Goal: Communication & Community: Participate in discussion

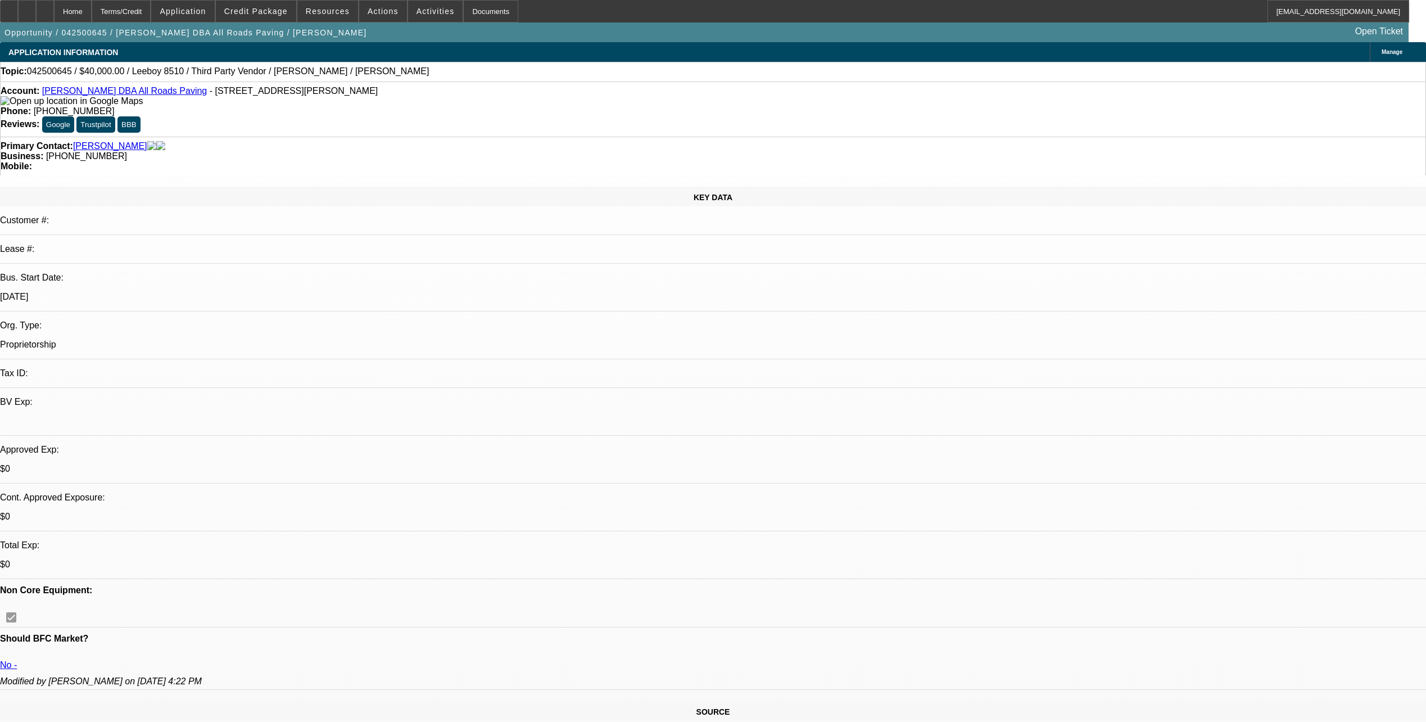
select select "0"
select select "0.1"
select select "0"
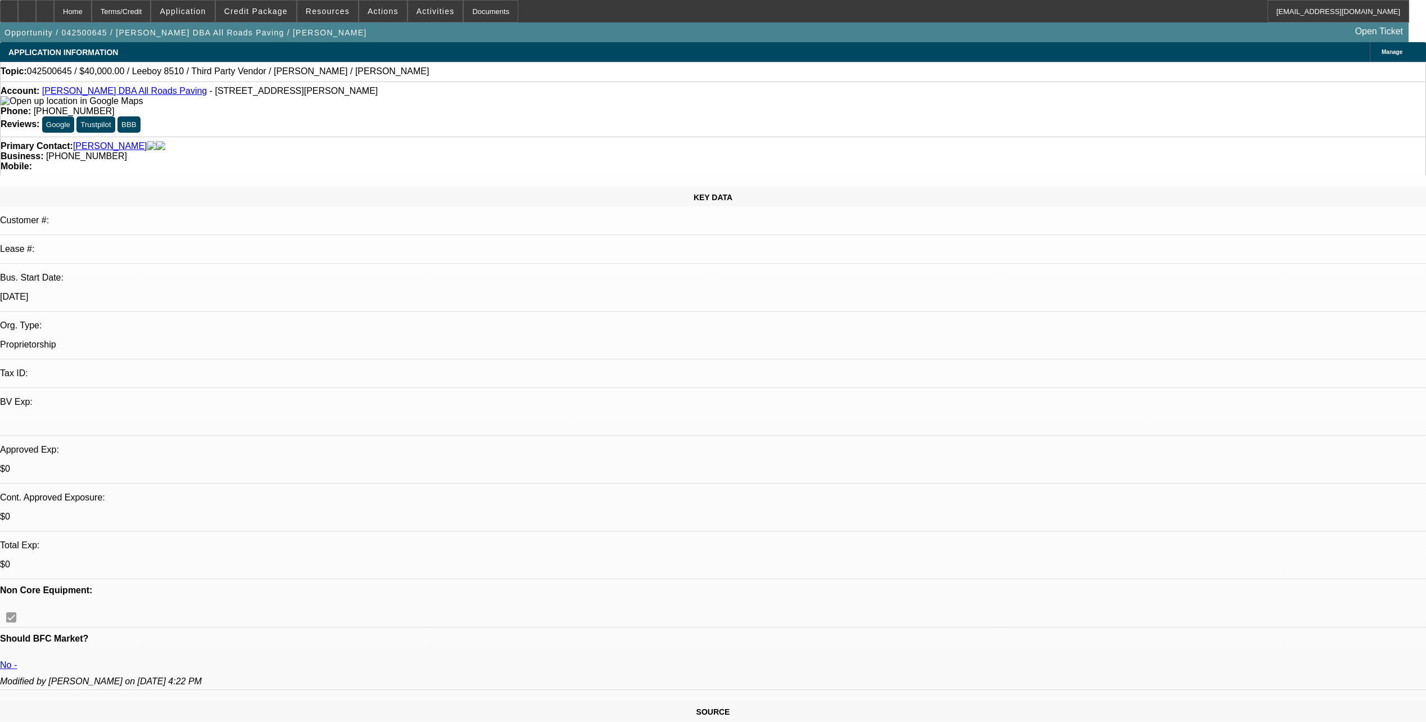
select select "0.1"
select select "0"
select select "0.1"
select select "0"
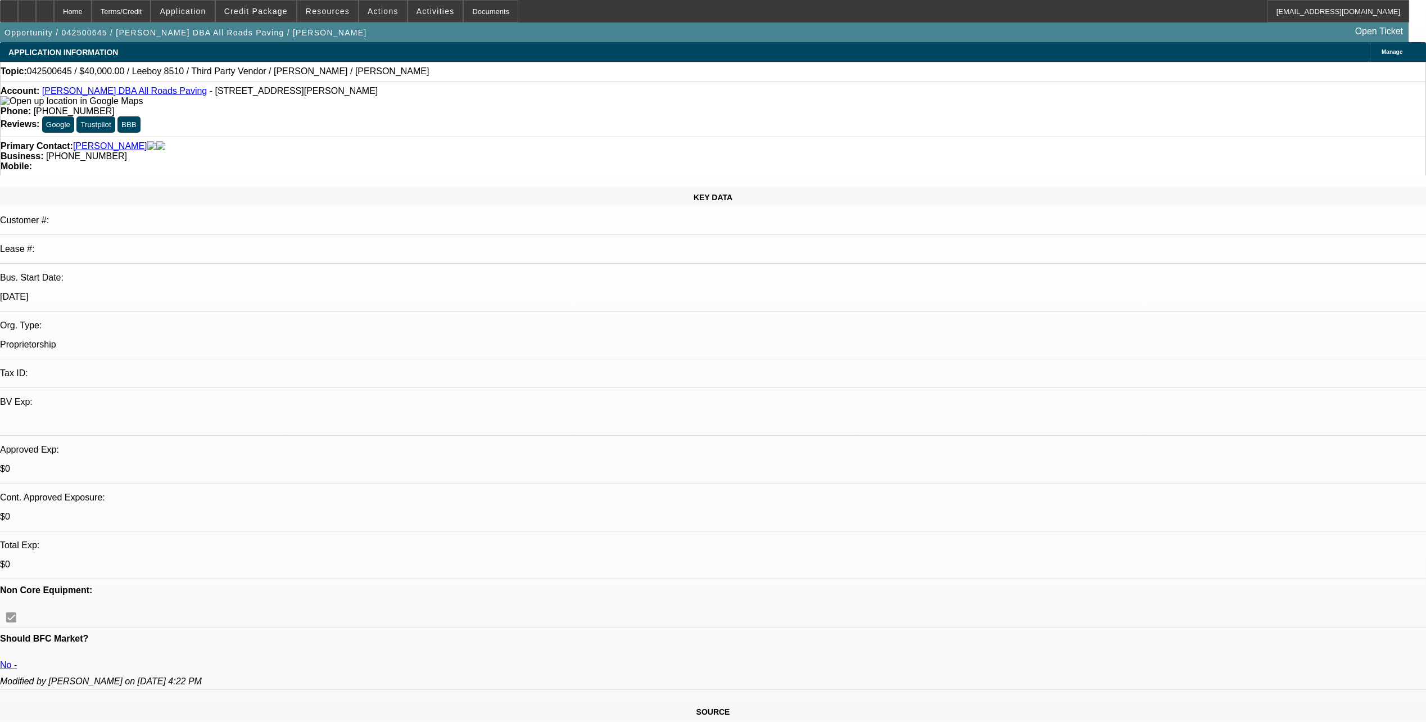
select select "0"
select select "0.1"
select select "1"
select select "3"
select select "5"
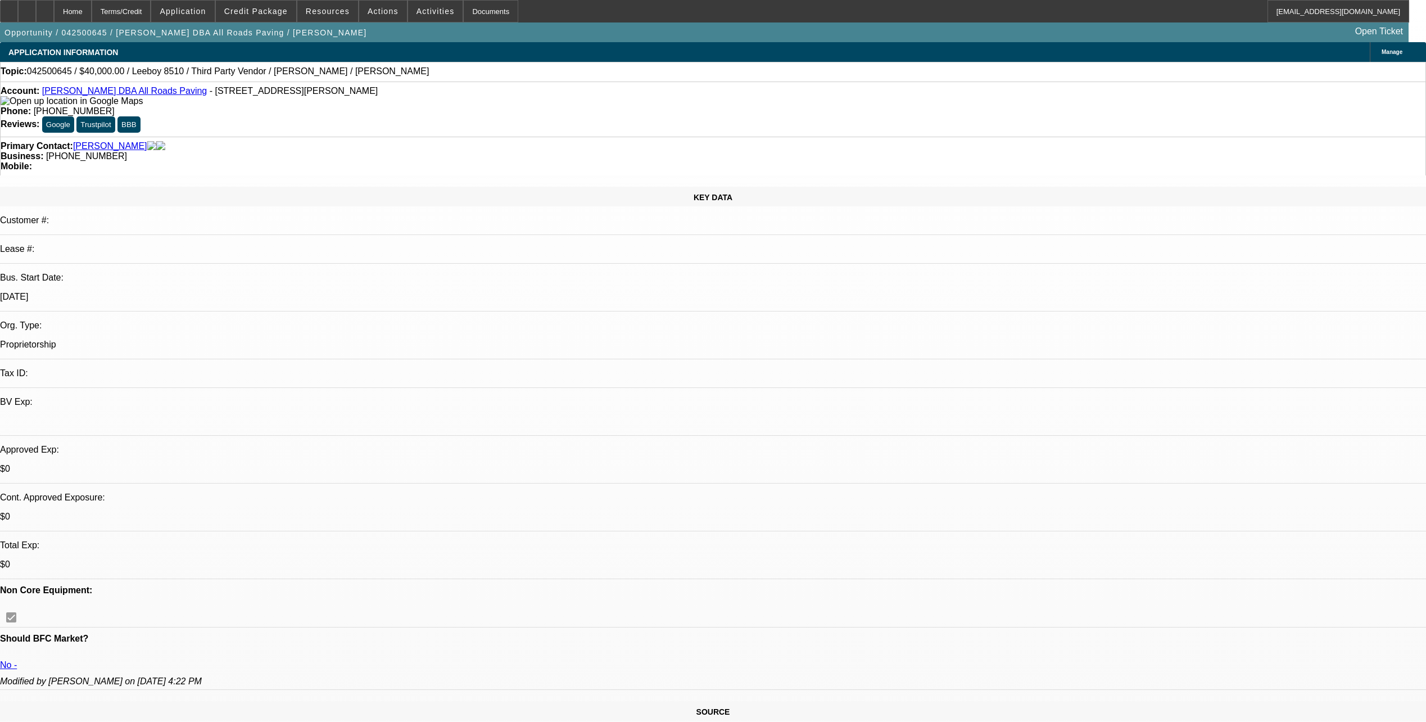
select select "1"
select select "3"
select select "5"
select select "1"
select select "3"
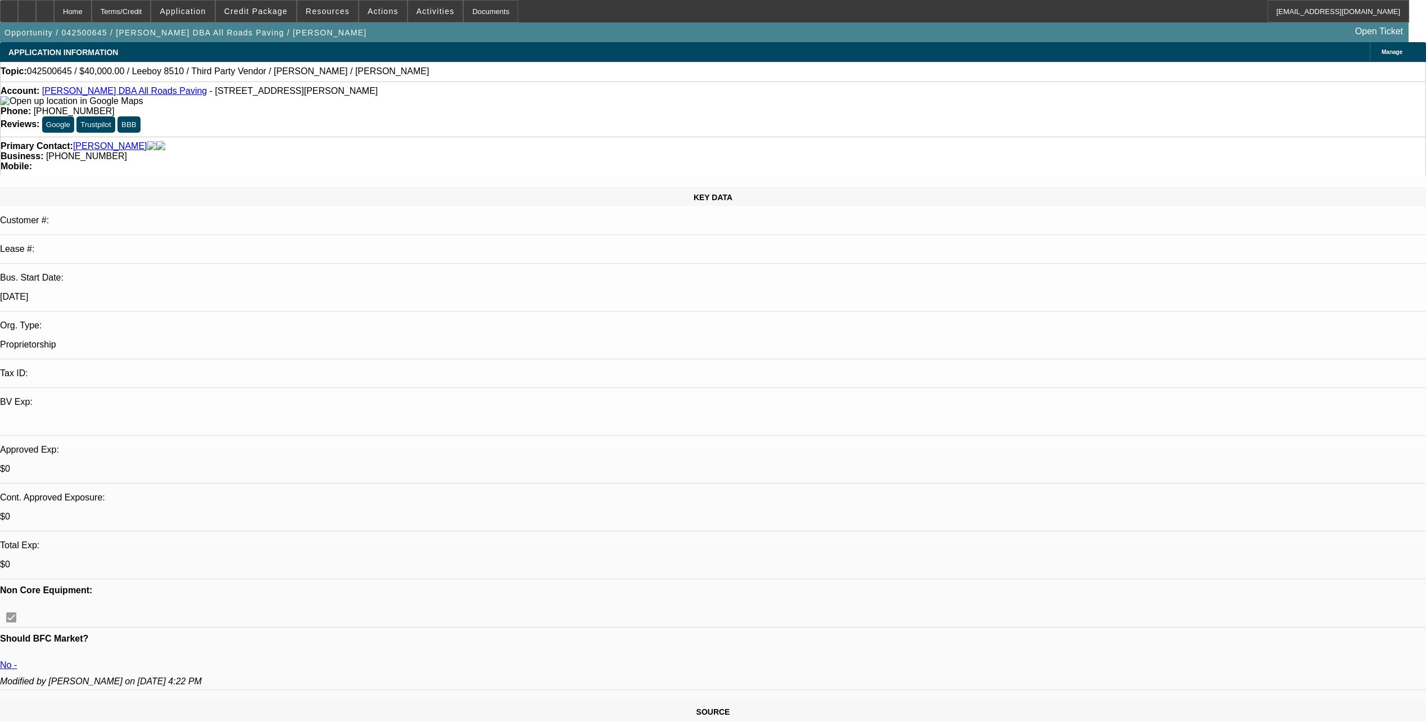
select select "4"
select select "1"
select select "3"
select select "4"
drag, startPoint x: 577, startPoint y: 134, endPoint x: 521, endPoint y: 130, distance: 55.8
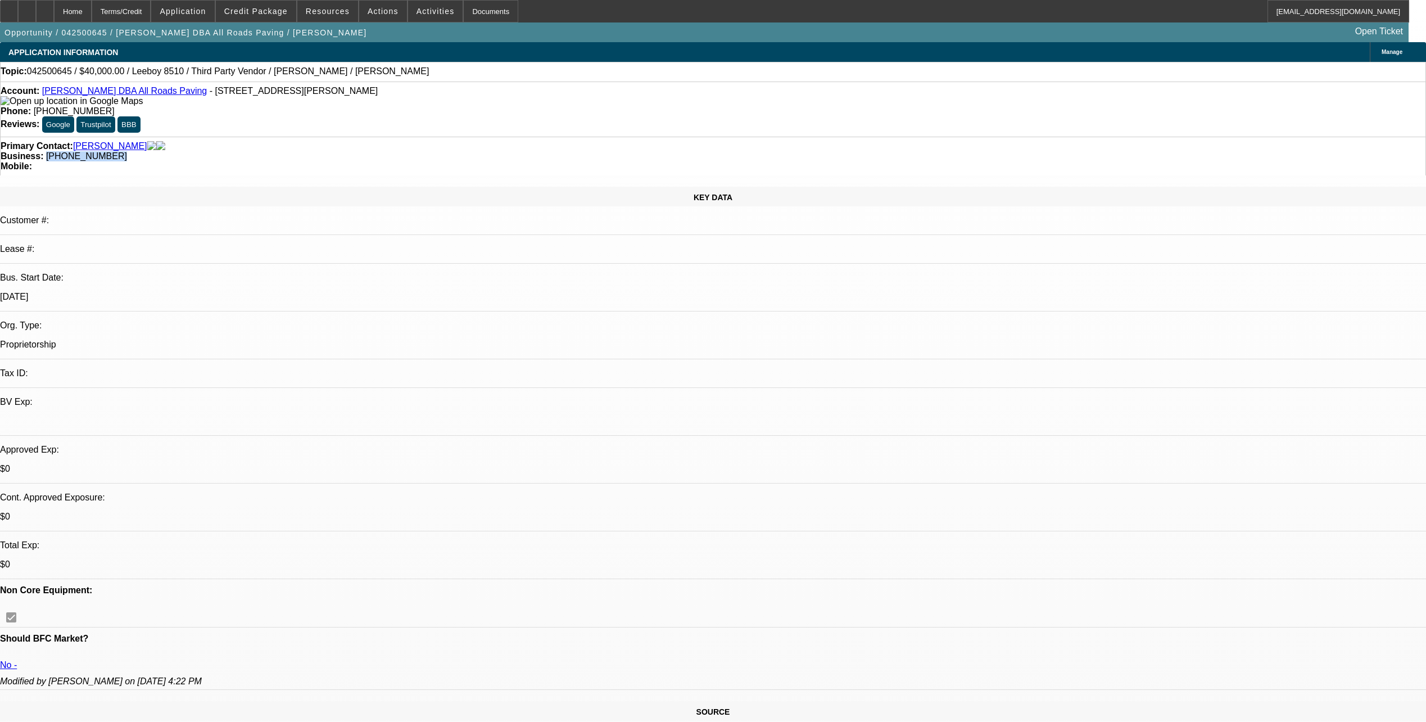
click at [521, 137] on div "Primary Contact: Stanley, Shane Business: (209) 534-2552 Mobile:" at bounding box center [713, 156] width 1426 height 39
copy span "(209) 534-2552"
click at [345, 701] on div "SOURCE" at bounding box center [713, 711] width 1426 height 20
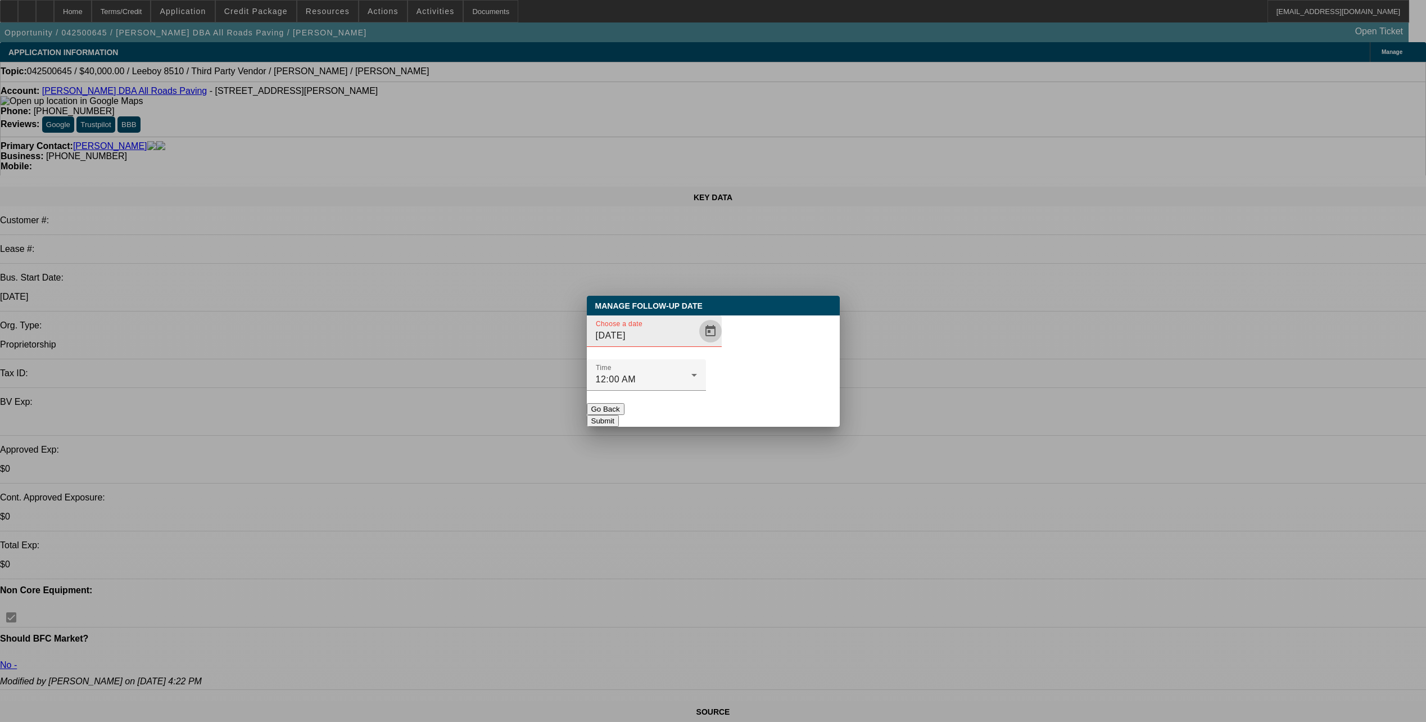
click at [697, 345] on span "Open calendar" at bounding box center [710, 331] width 27 height 27
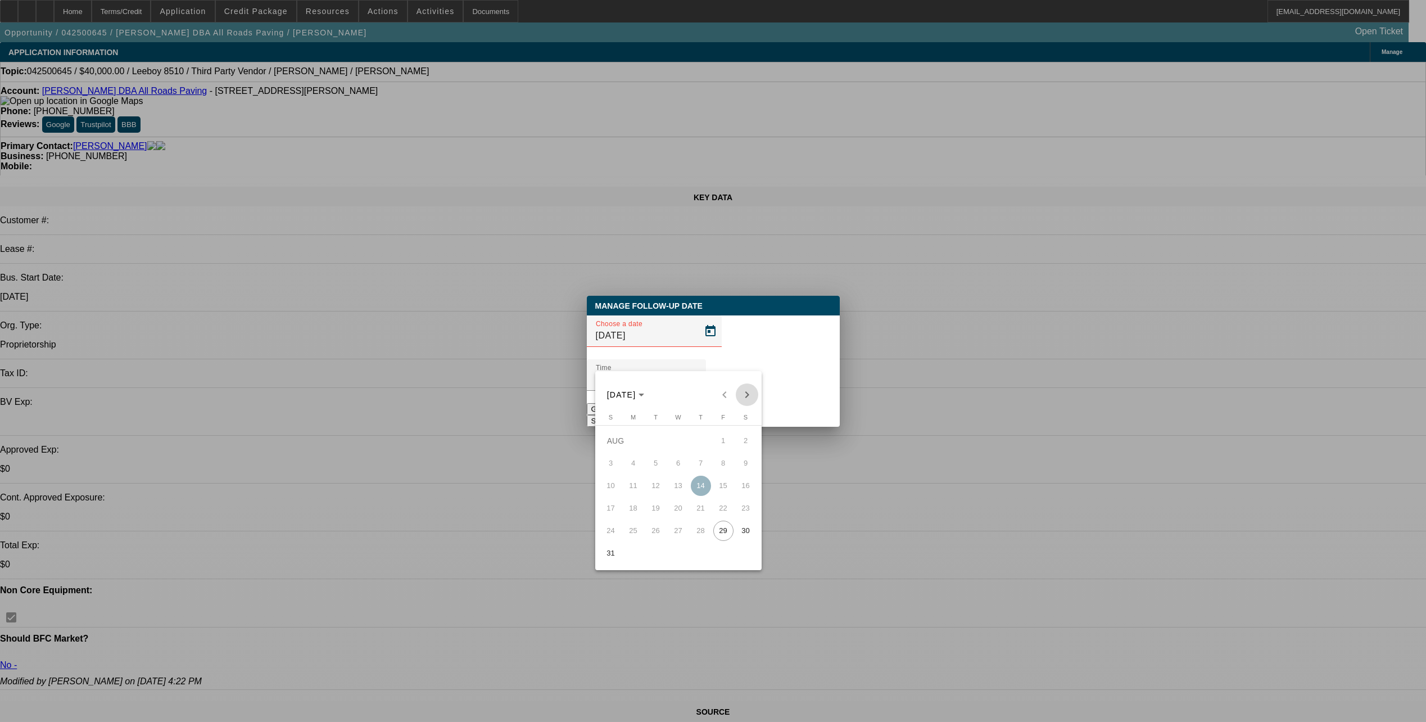
click at [747, 391] on span "Next month" at bounding box center [747, 394] width 22 height 22
click at [681, 465] on span "3" at bounding box center [678, 463] width 20 height 20
type input "[DATE]"
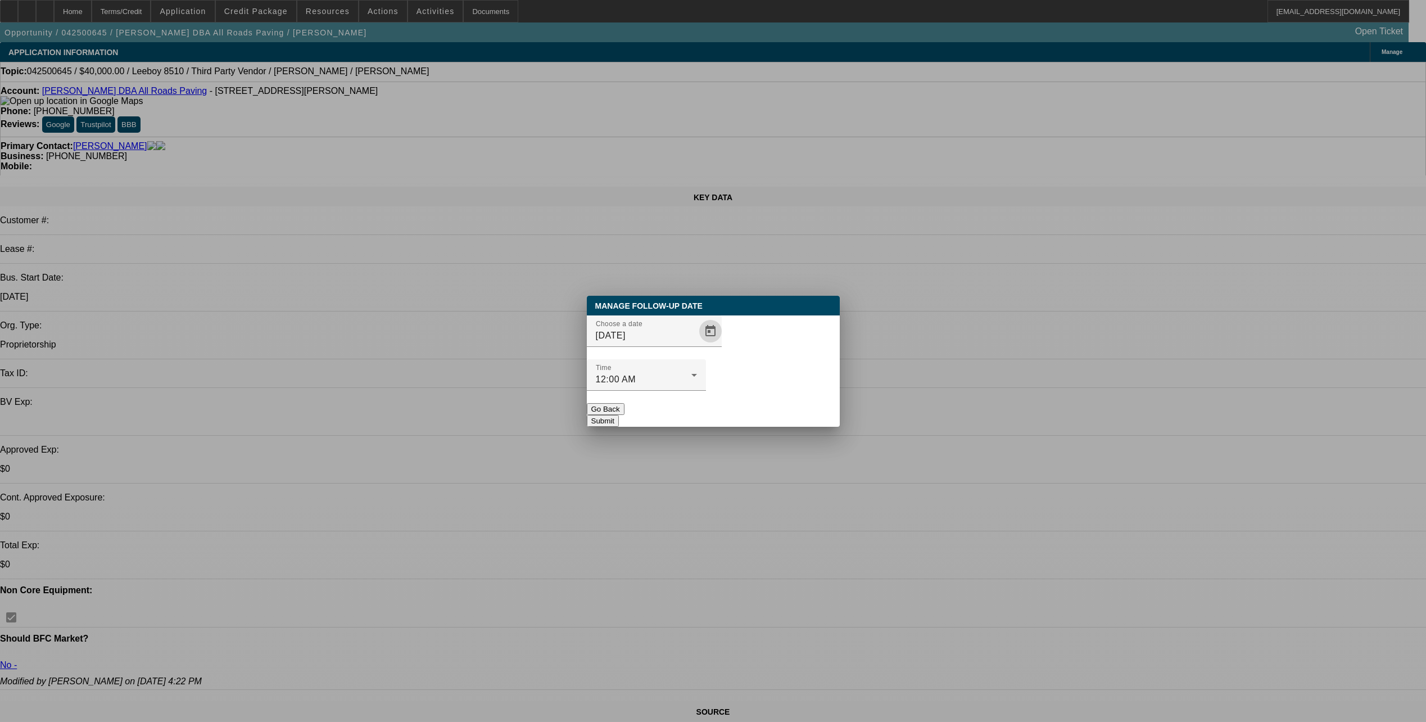
click at [619, 415] on button "Submit" at bounding box center [603, 421] width 32 height 12
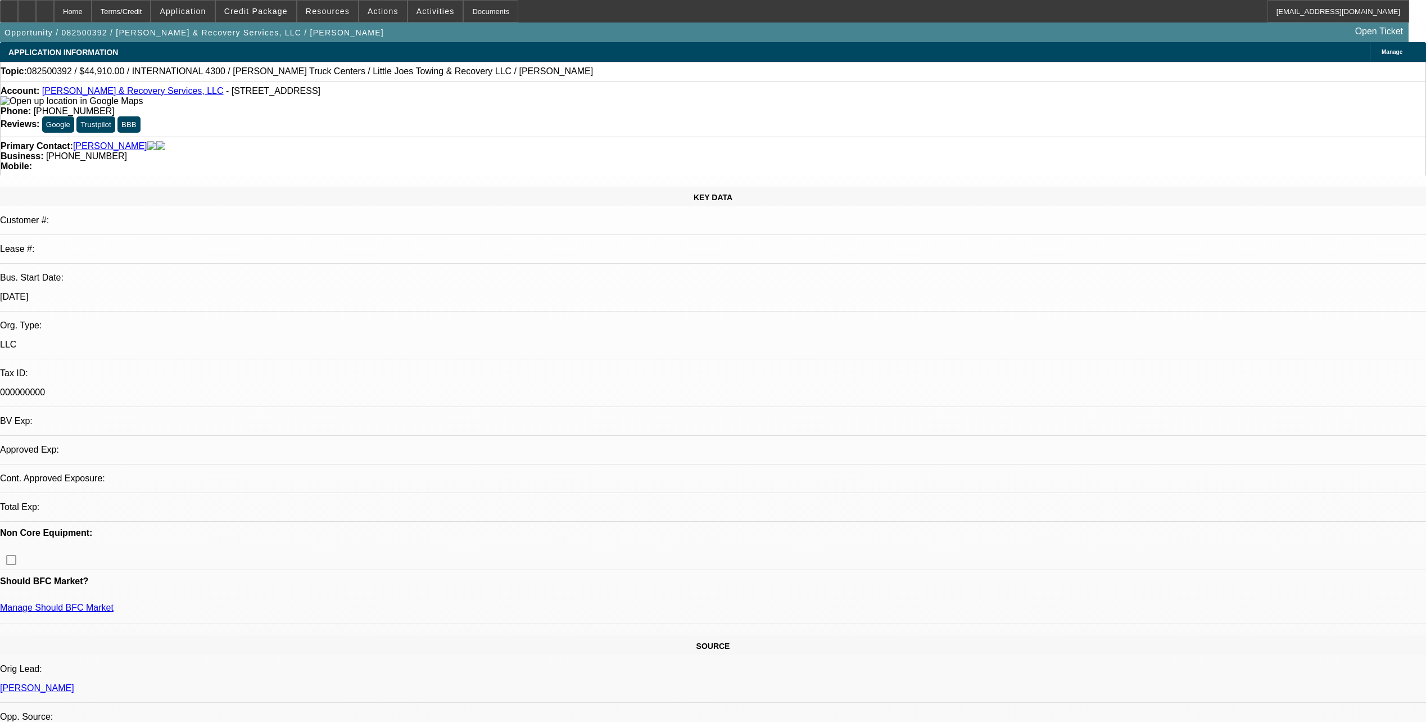
select select "0"
select select "0.1"
select select "2"
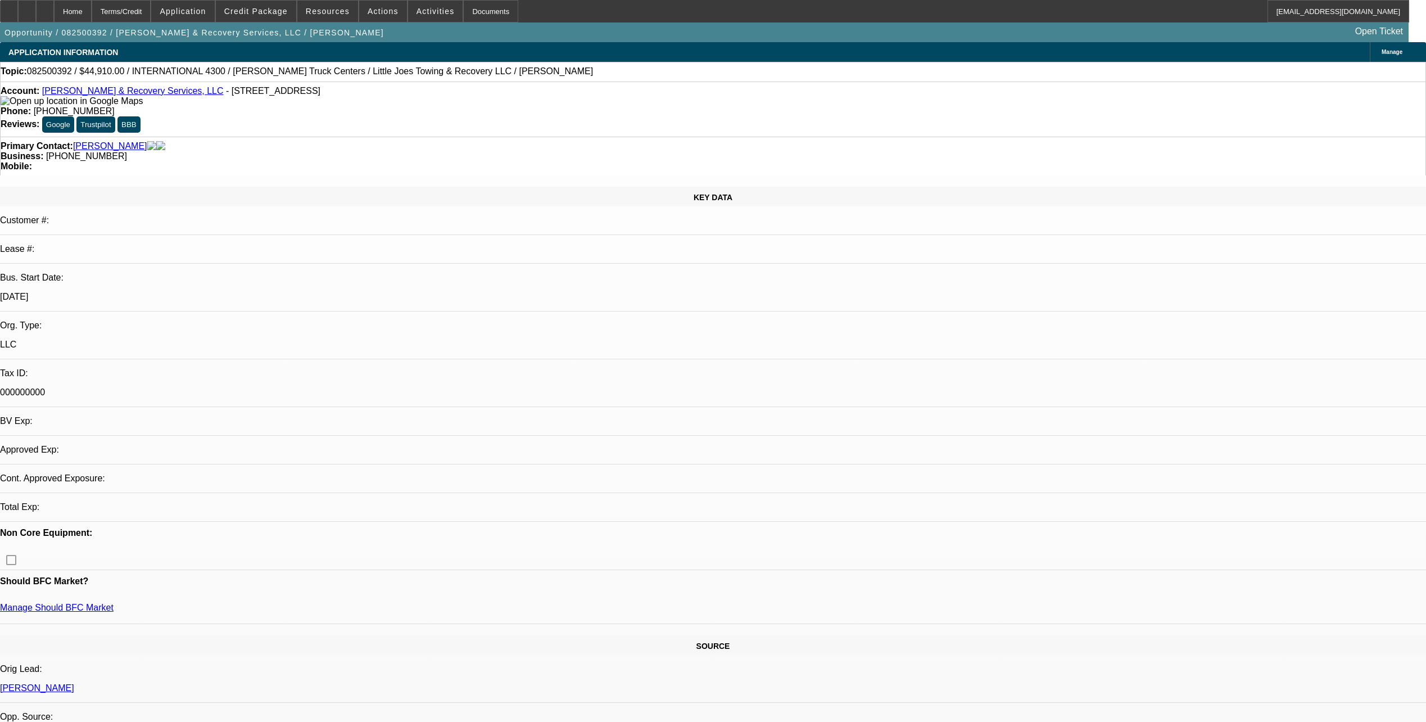
select select "0.1"
select select "0"
select select "0.1"
select select "1"
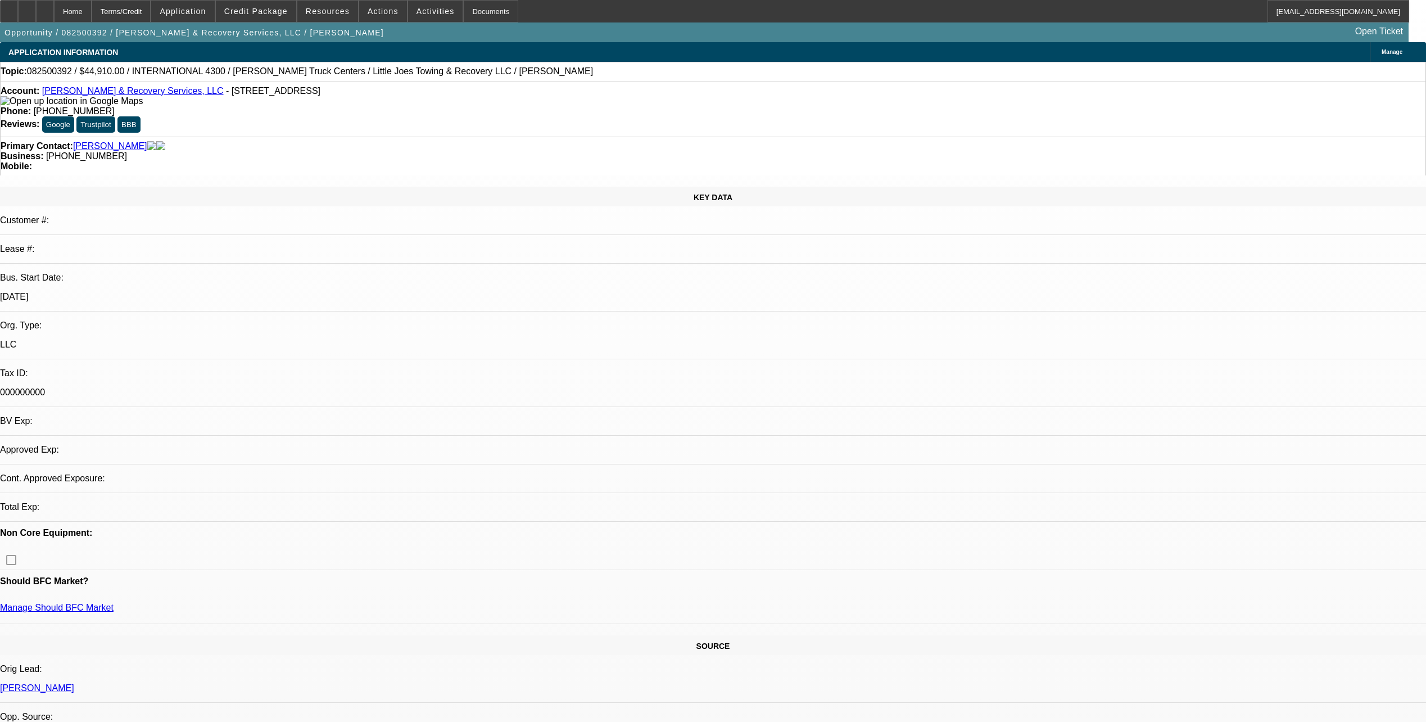
select select "1"
select select "4"
select select "1"
select select "2"
select select "4"
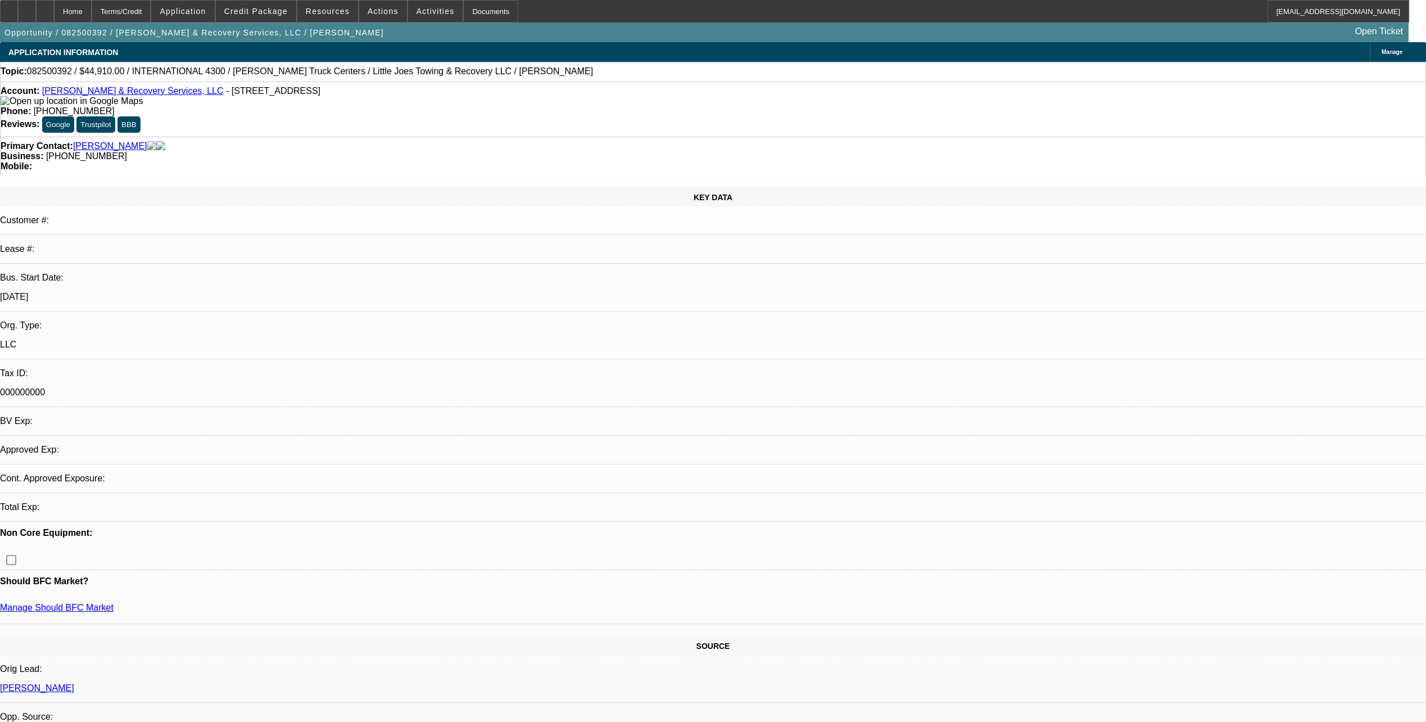
select select "1"
select select "4"
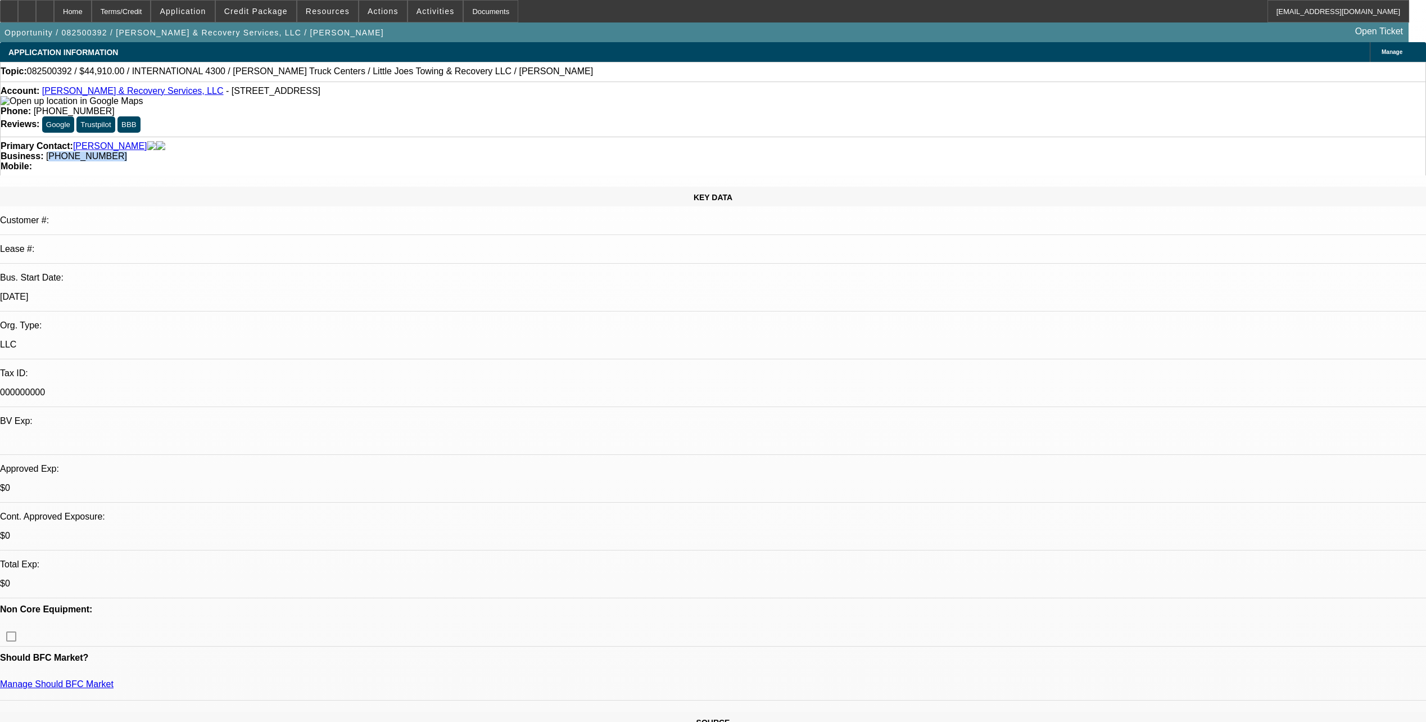
drag, startPoint x: 593, startPoint y: 121, endPoint x: 522, endPoint y: 127, distance: 71.1
click at [522, 151] on div "Business: (815) 517-8698" at bounding box center [713, 156] width 1425 height 10
copy span "815) 517-8698"
drag, startPoint x: 422, startPoint y: 90, endPoint x: 312, endPoint y: 36, distance: 122.7
click at [422, 90] on div "Account: Lil Joe Towing & Recovery Services, LLC - 804 N 11th St, Dekalb, IL 60…" at bounding box center [713, 96] width 1425 height 20
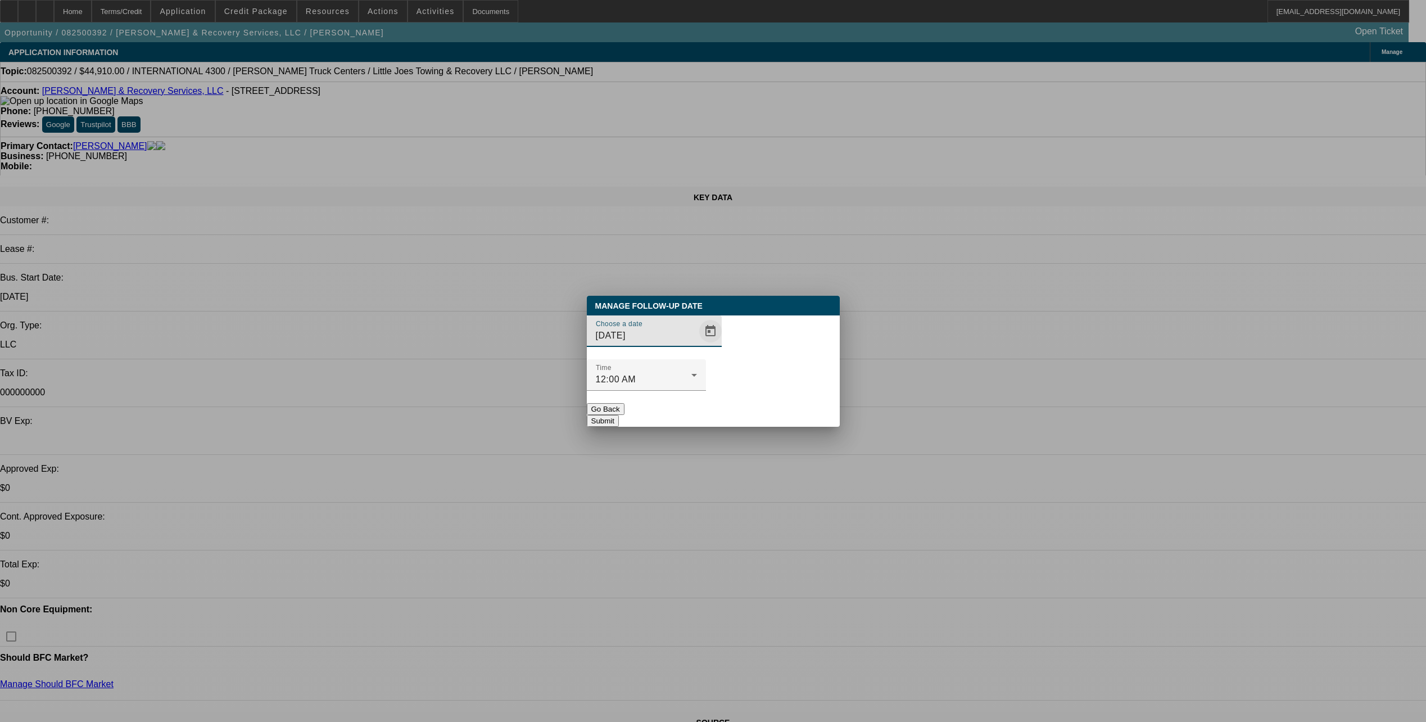
click at [697, 345] on span "Open calendar" at bounding box center [710, 331] width 27 height 27
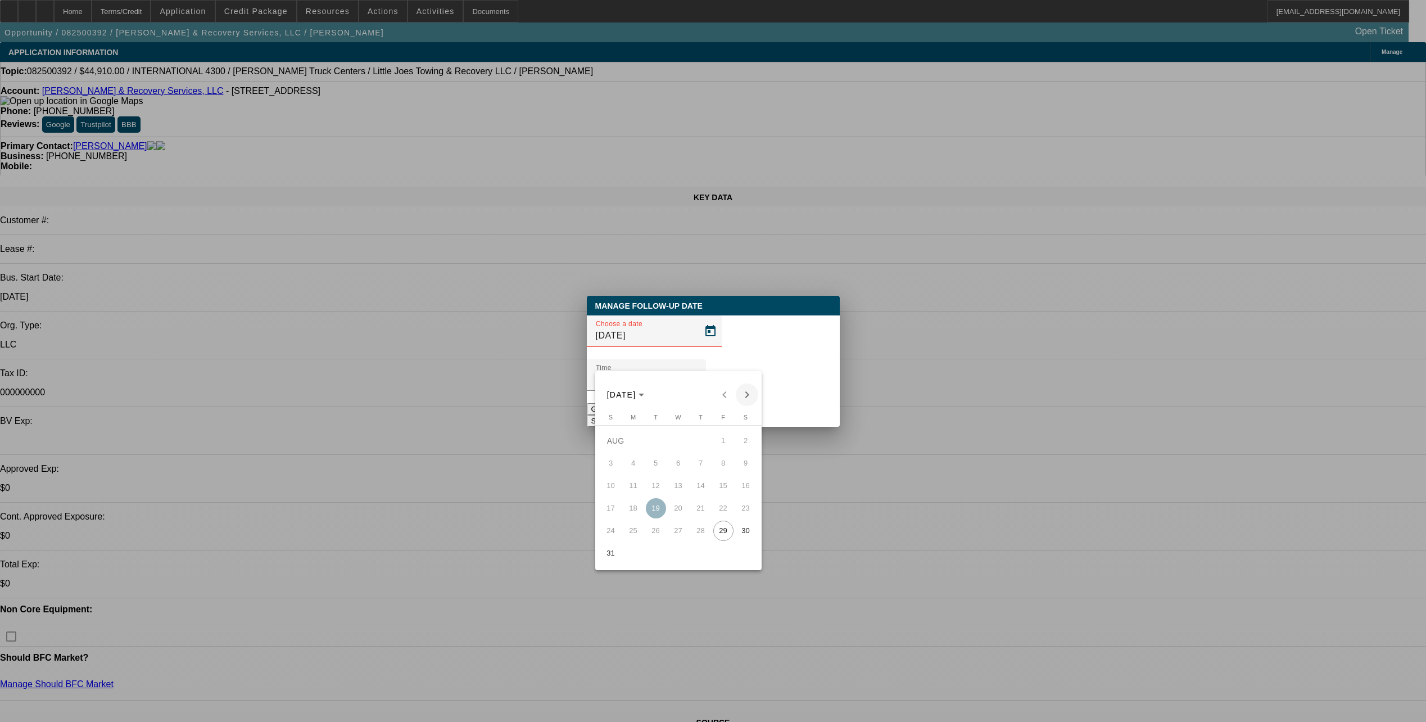
click at [743, 398] on span "Next month" at bounding box center [747, 394] width 22 height 22
click at [657, 469] on span "2" at bounding box center [656, 463] width 20 height 20
type input "9/2/2025"
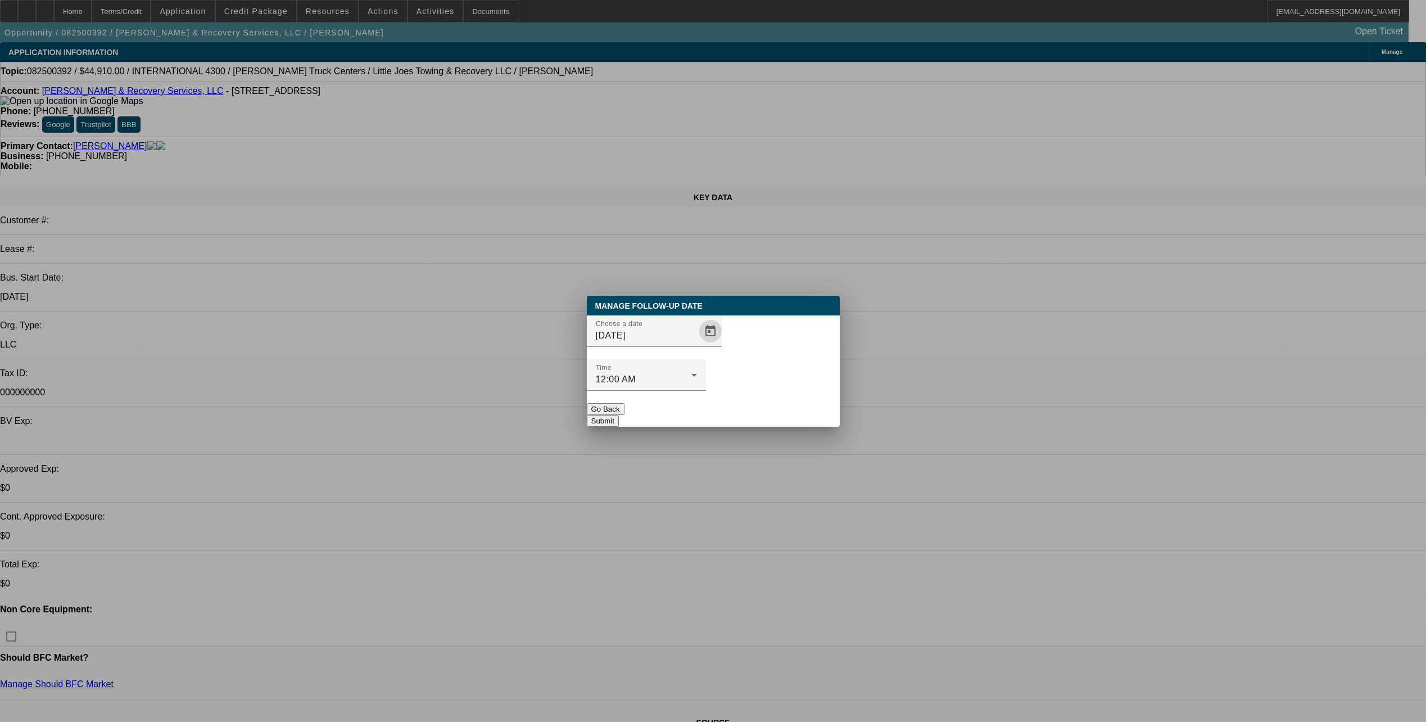
click at [619, 415] on button "Submit" at bounding box center [603, 421] width 32 height 12
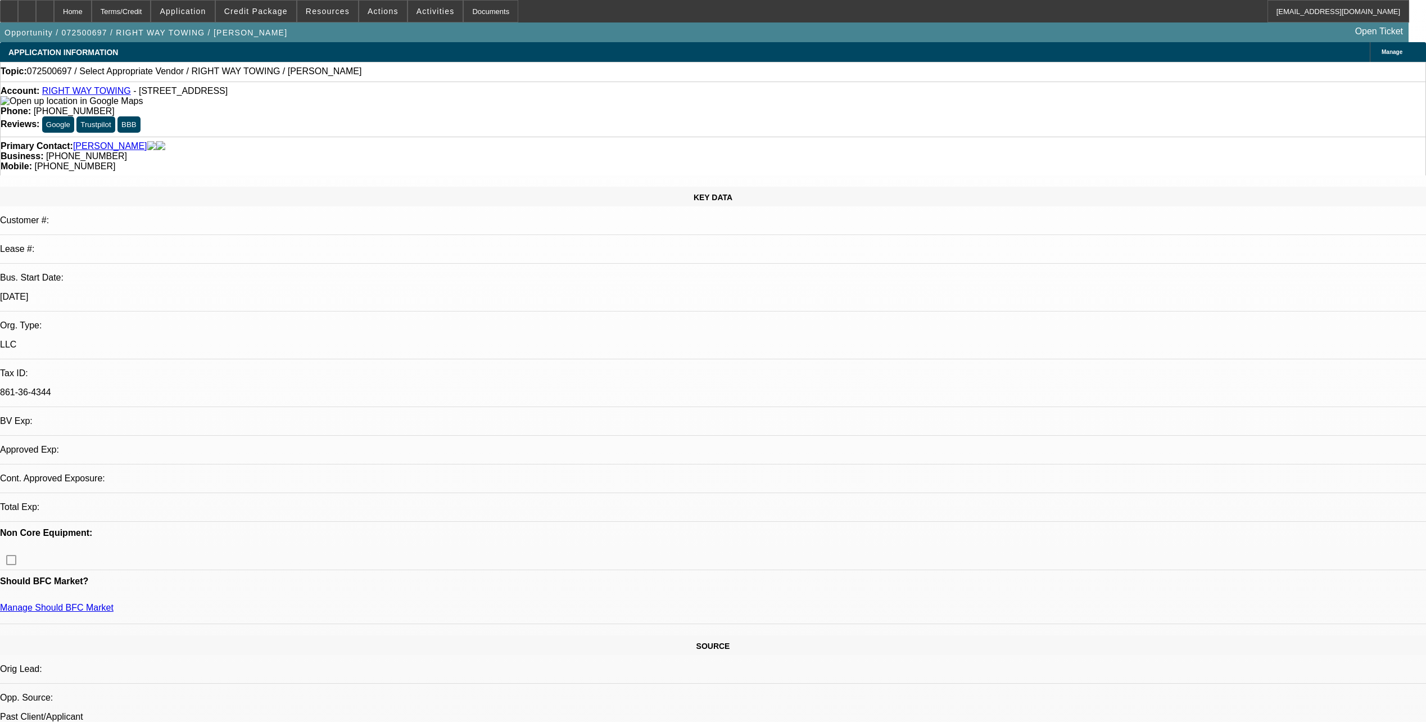
select select "0"
select select "2"
select select "0.1"
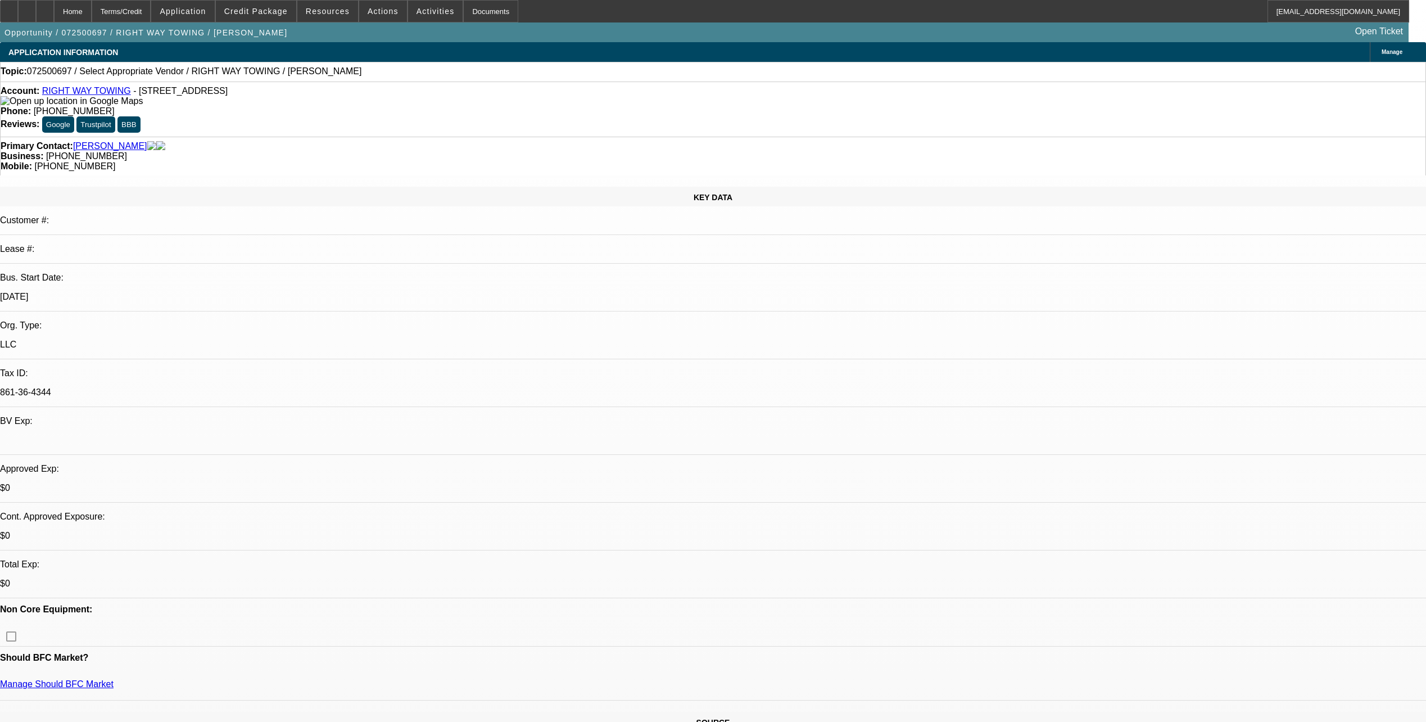
select select "1"
select select "2"
select select "4"
drag, startPoint x: 568, startPoint y: 96, endPoint x: 511, endPoint y: 107, distance: 57.9
click at [511, 107] on div "Account: RIGHT WAY TOWING - 315 W 35th St Apt 311, Steger, IL 60475 Phone: (312…" at bounding box center [713, 109] width 1426 height 55
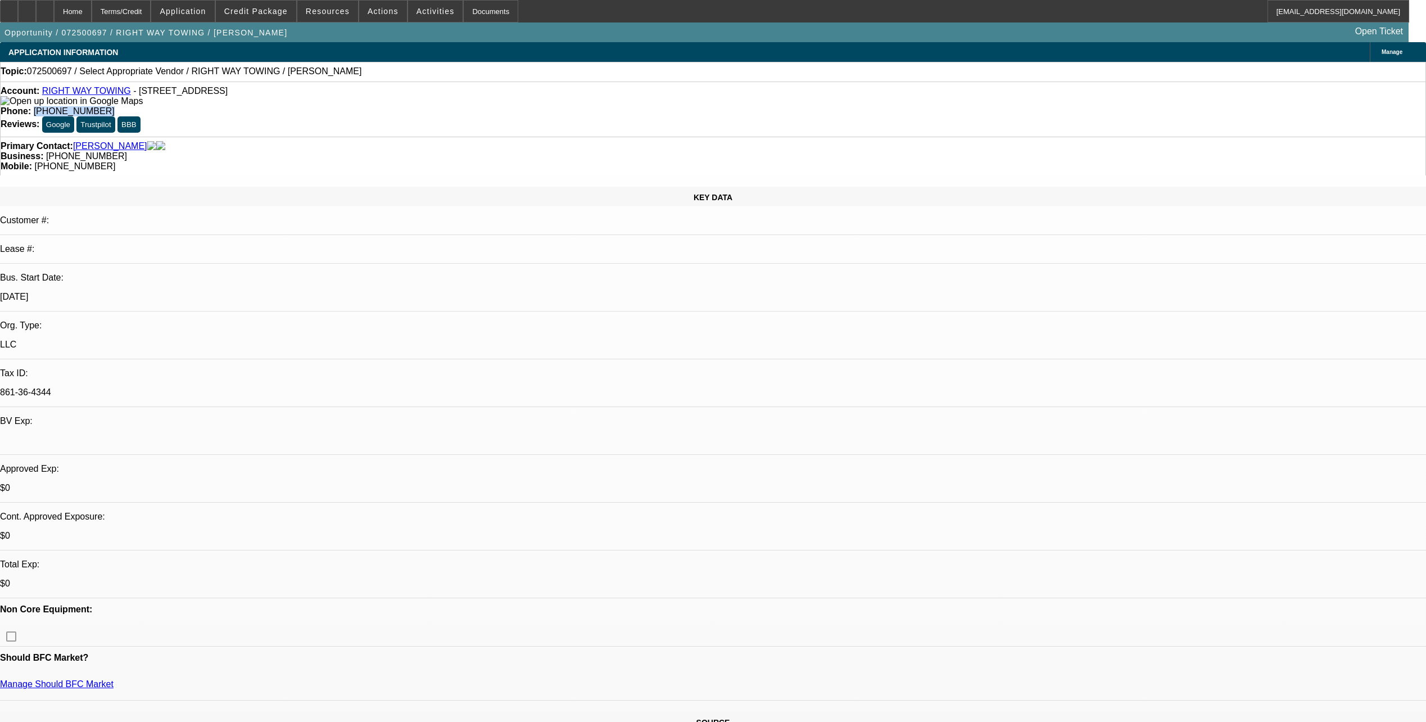
copy span "(312) 754-5092"
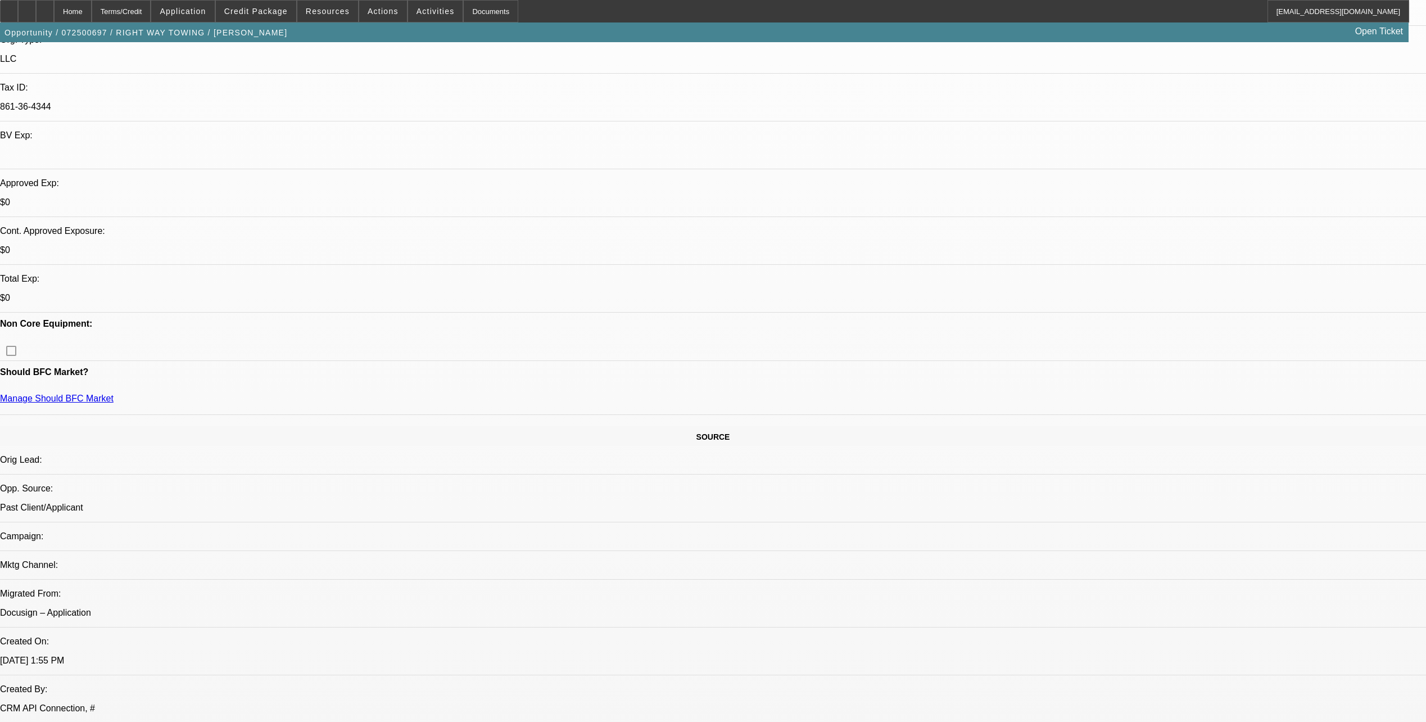
scroll to position [169, 0]
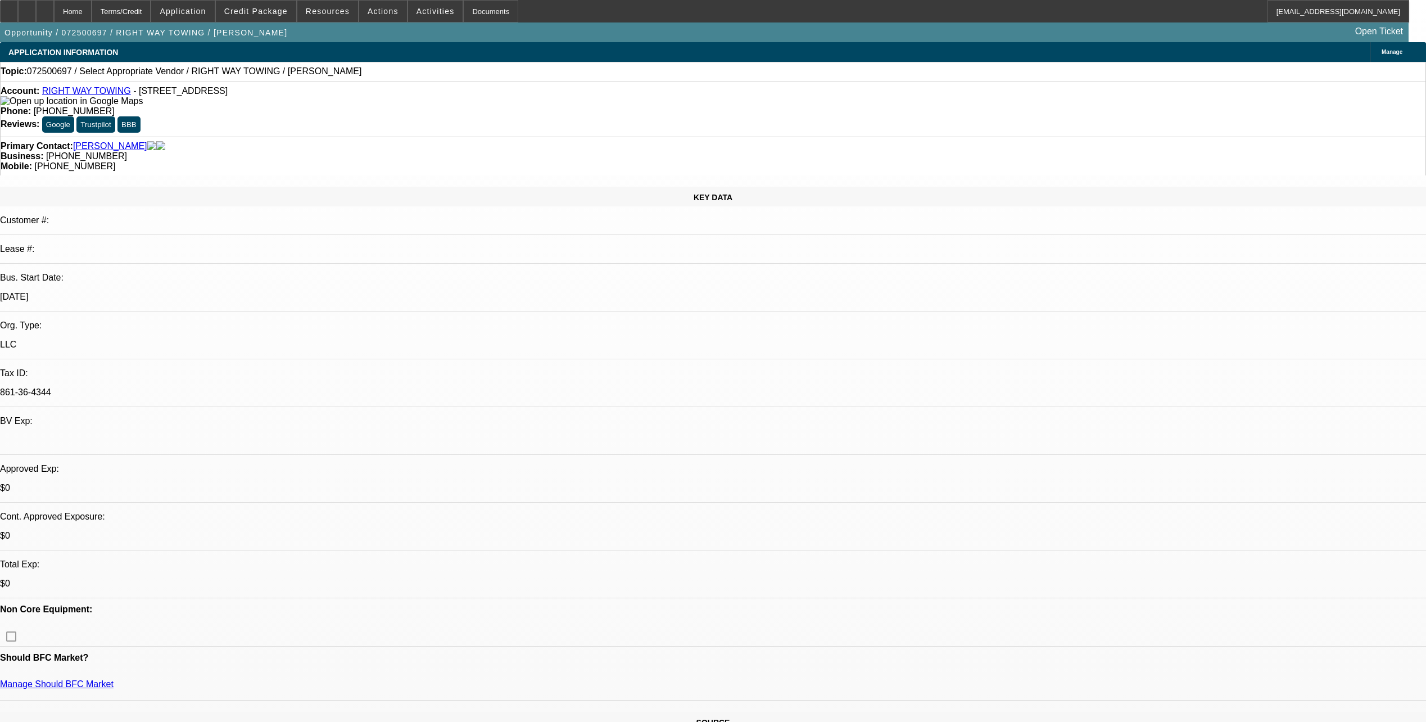
radio input "true"
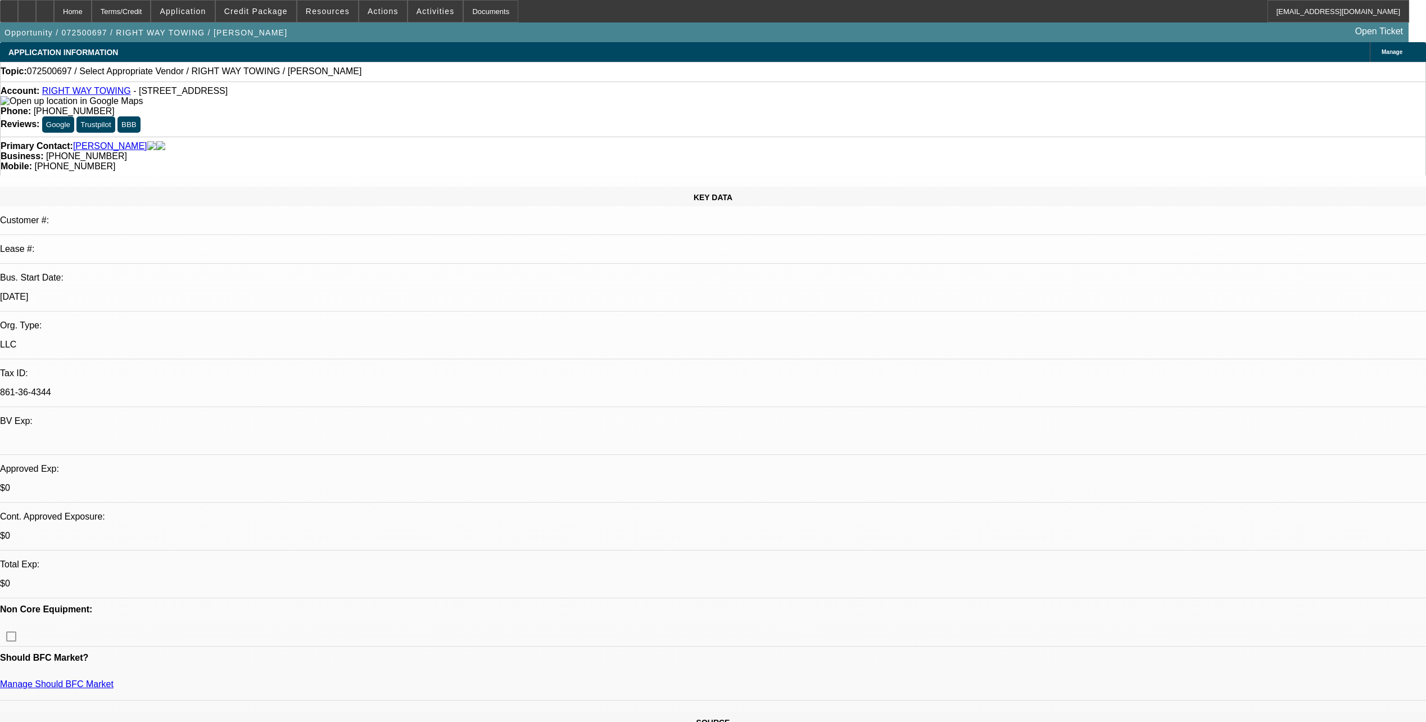
type textarea "c"
type textarea "Chris finally answered, said he's been busy and that he'll get to the applicati…"
radio input "true"
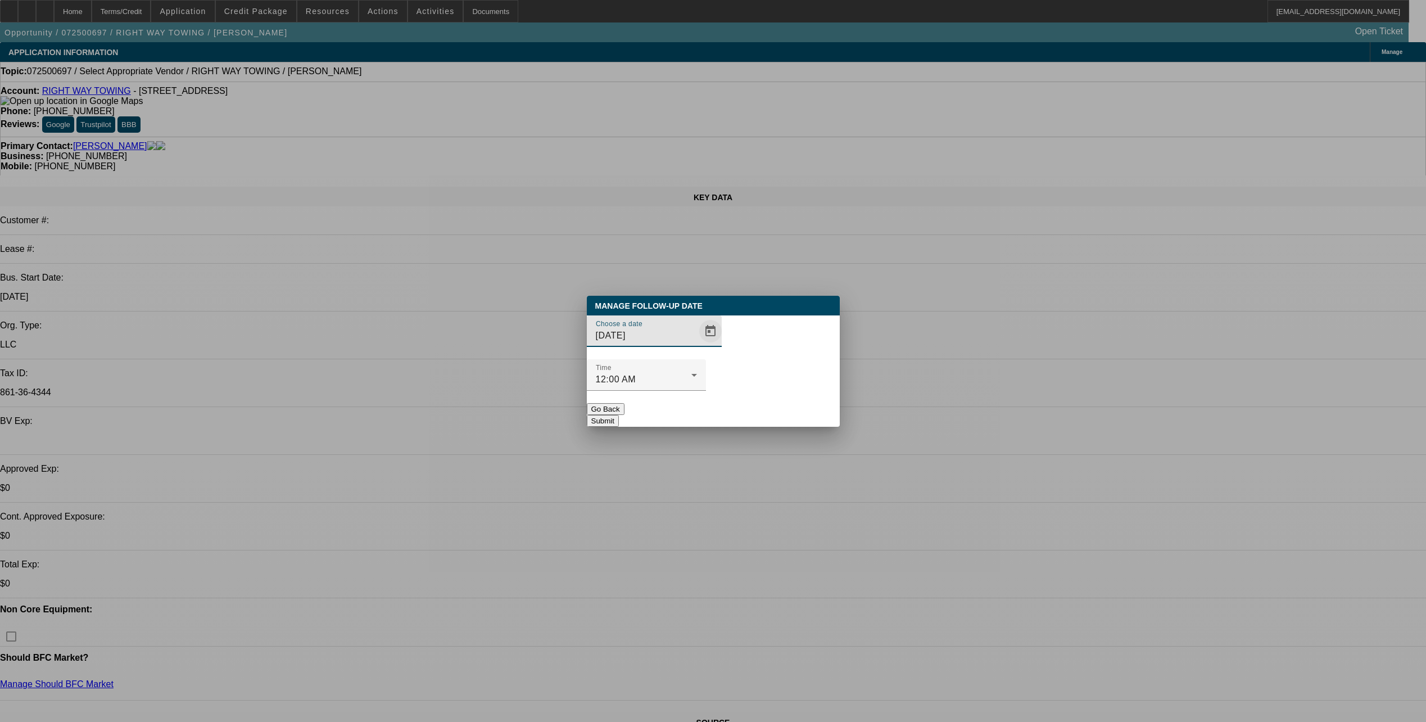
click at [697, 345] on span "Open calendar" at bounding box center [710, 331] width 27 height 27
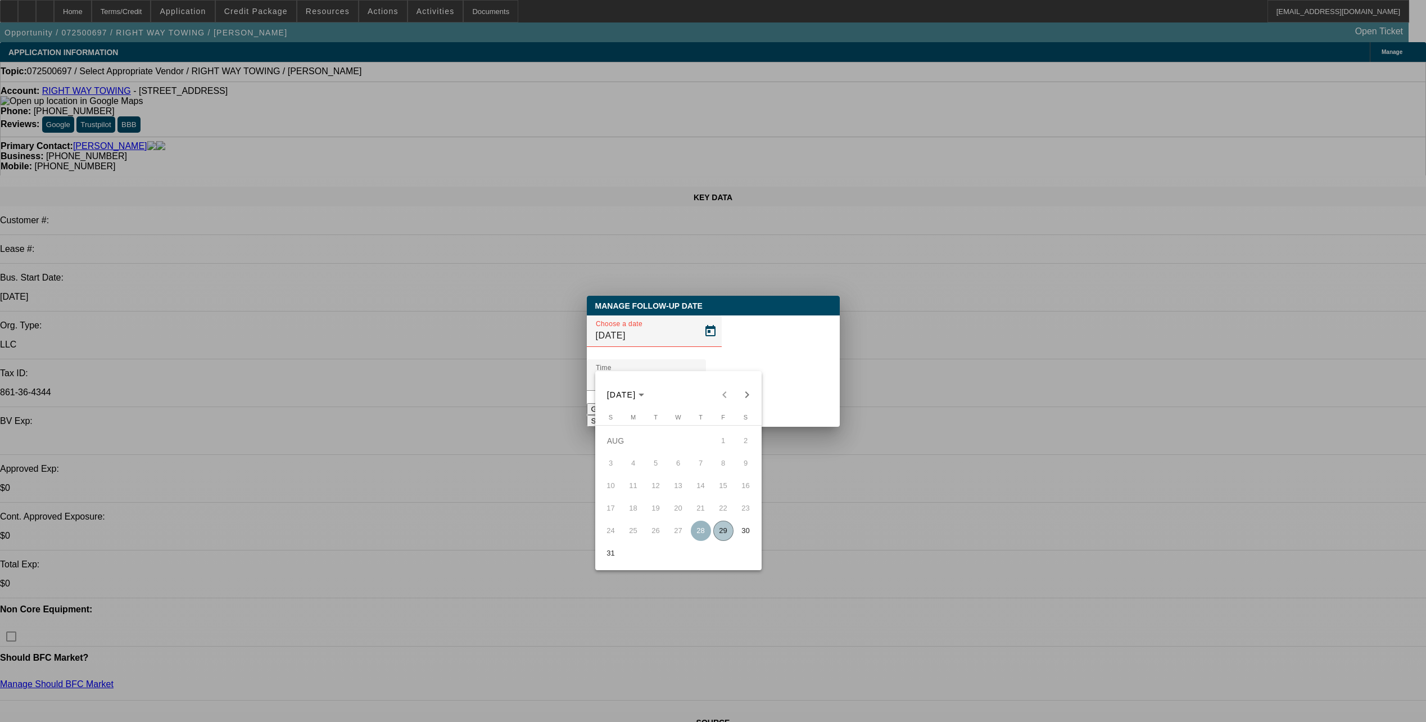
click at [759, 392] on div "AUG 2025 AUG 2025" at bounding box center [678, 388] width 166 height 35
click at [739, 397] on span "Next month" at bounding box center [747, 394] width 22 height 22
click at [684, 472] on span "3" at bounding box center [678, 463] width 20 height 20
type input "[DATE]"
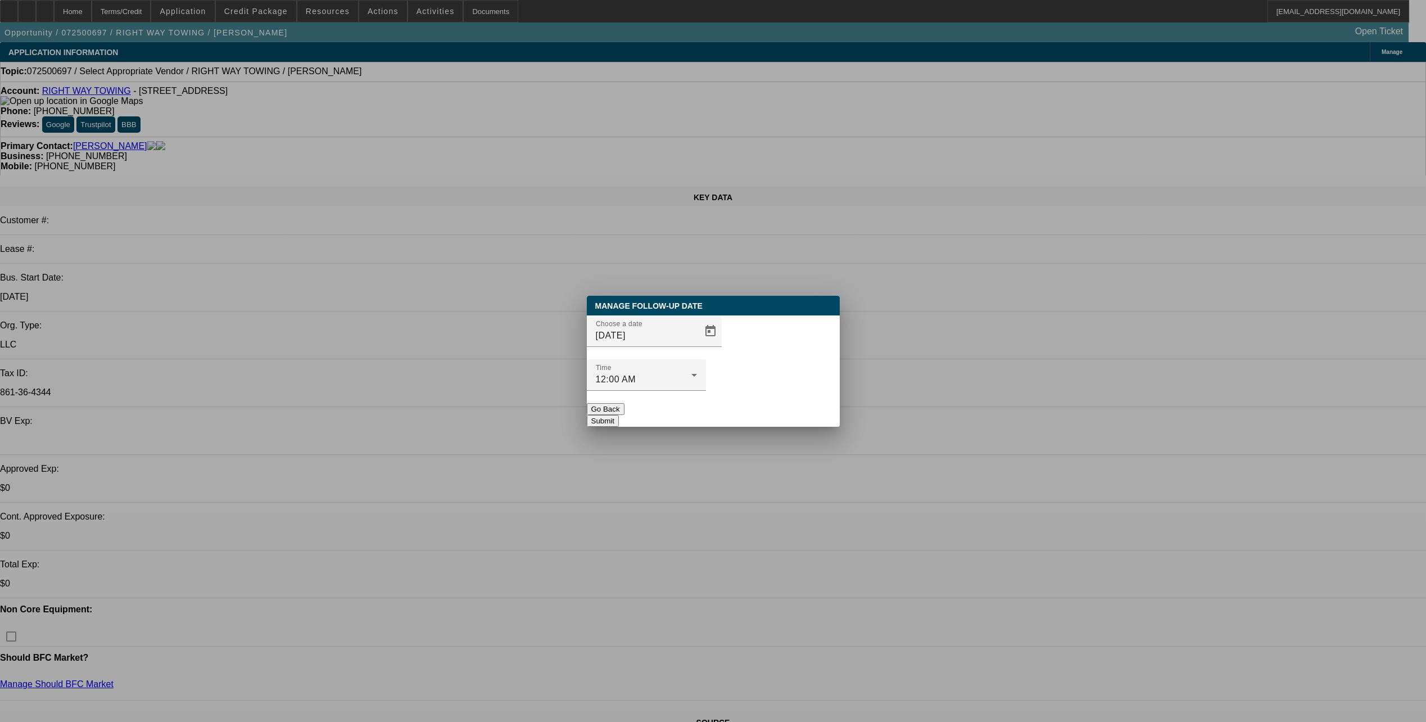
click at [619, 415] on button "Submit" at bounding box center [603, 421] width 32 height 12
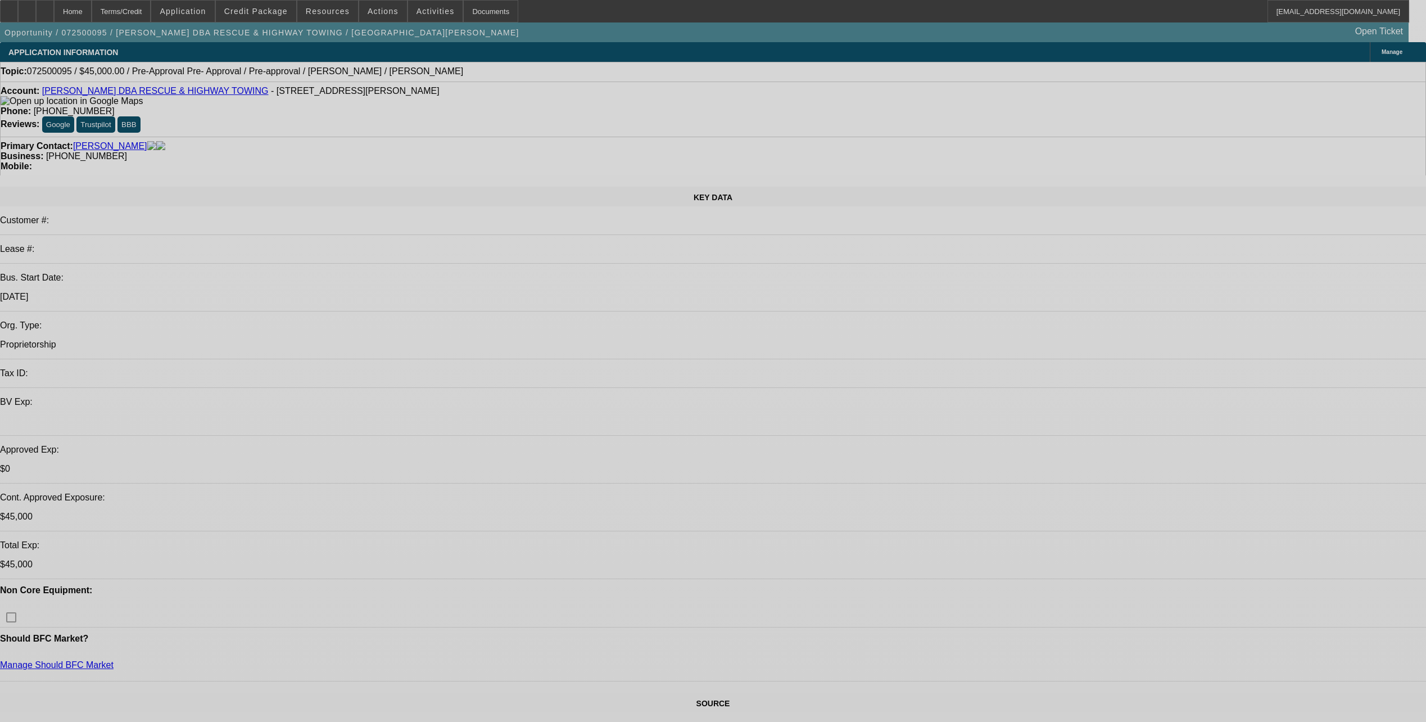
select select "0.1"
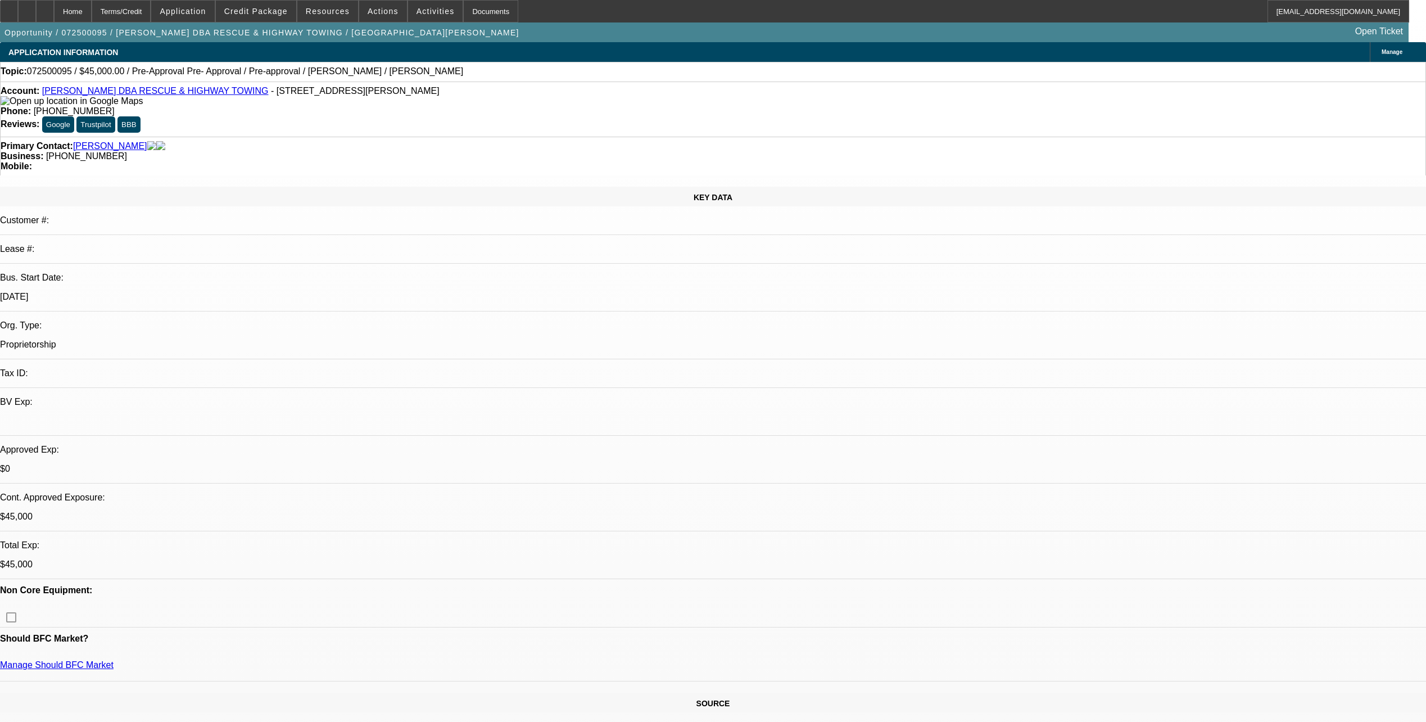
select select "2"
select select "0.1"
select select "2"
select select "0.1"
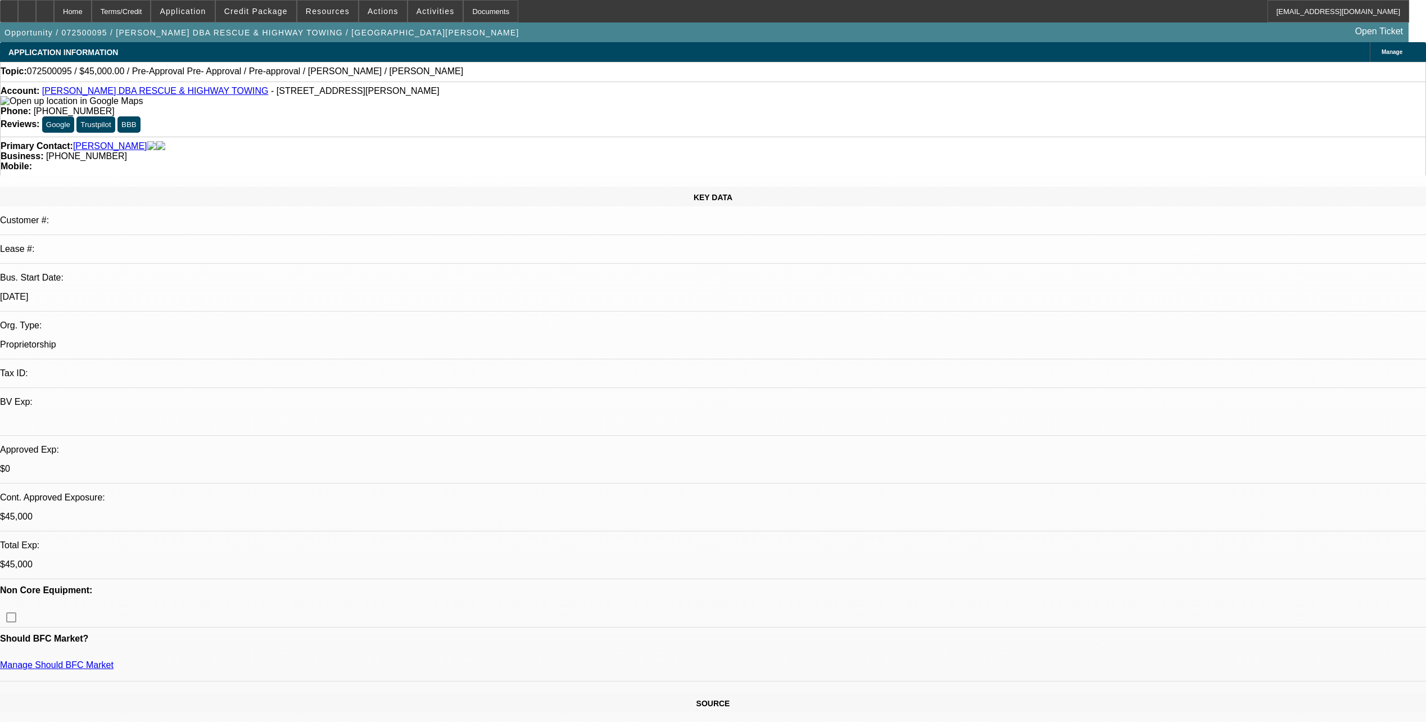
select select "0.1"
select select "2"
select select "0.1"
select select "1"
select select "2"
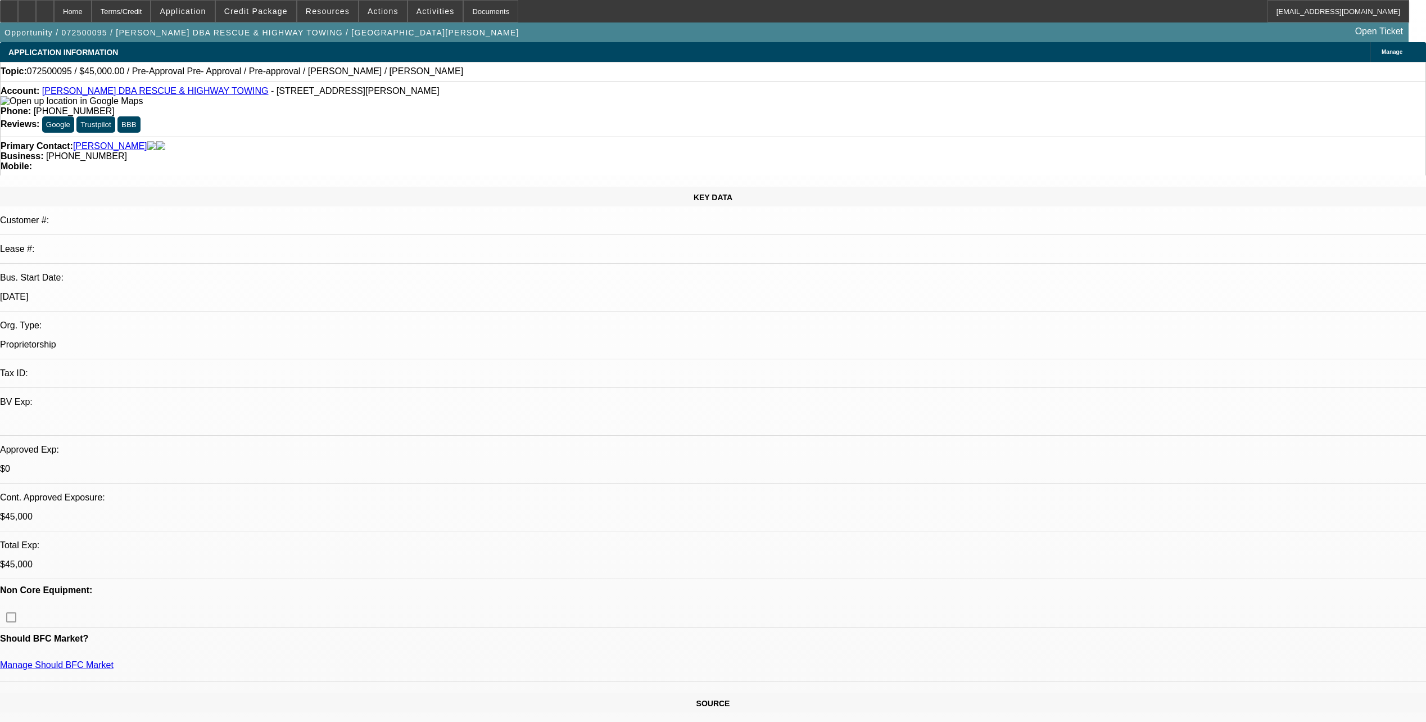
select select "4"
select select "1"
select select "2"
select select "4"
select select "1"
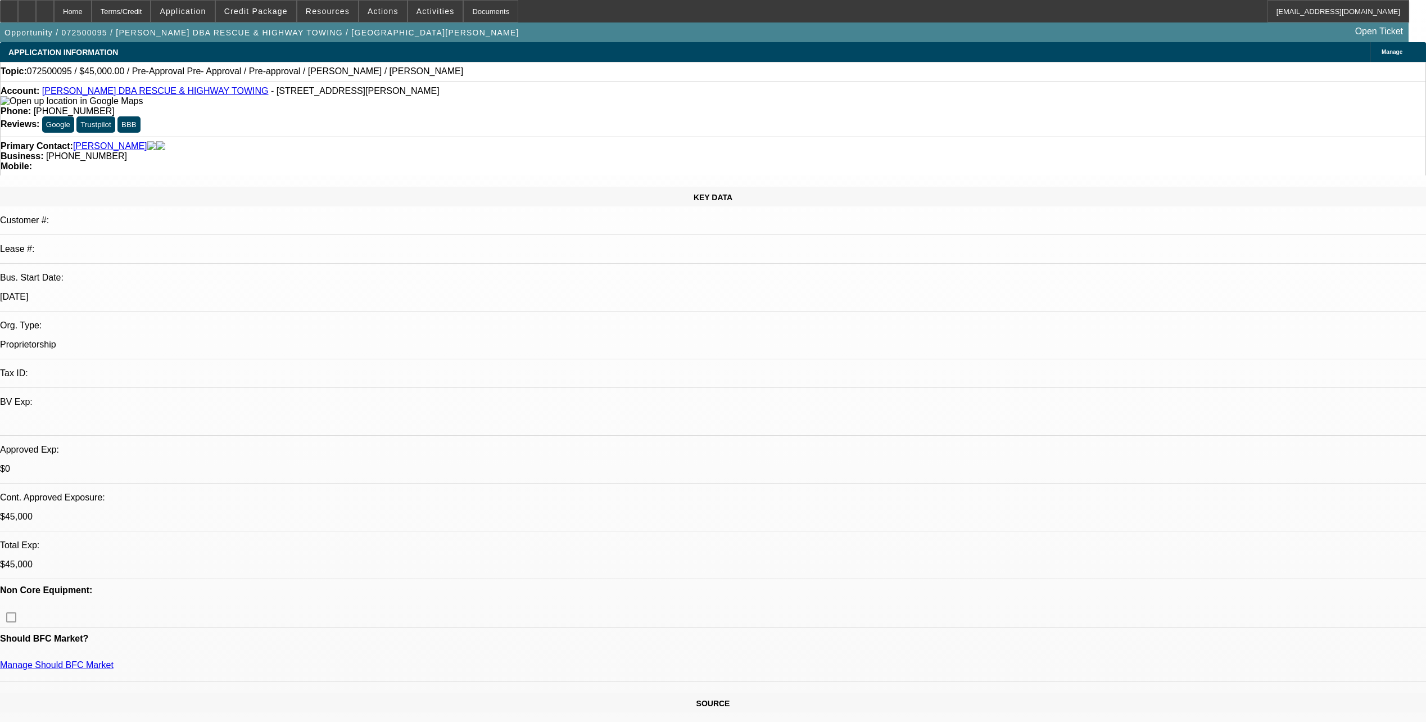
select select "2"
select select "4"
drag, startPoint x: 586, startPoint y: 121, endPoint x: 521, endPoint y: 130, distance: 65.7
click at [521, 137] on div "Primary Contact: [PERSON_NAME] Business: [PHONE_NUMBER] Mobile:" at bounding box center [713, 156] width 1426 height 39
copy span "[PHONE_NUMBER]"
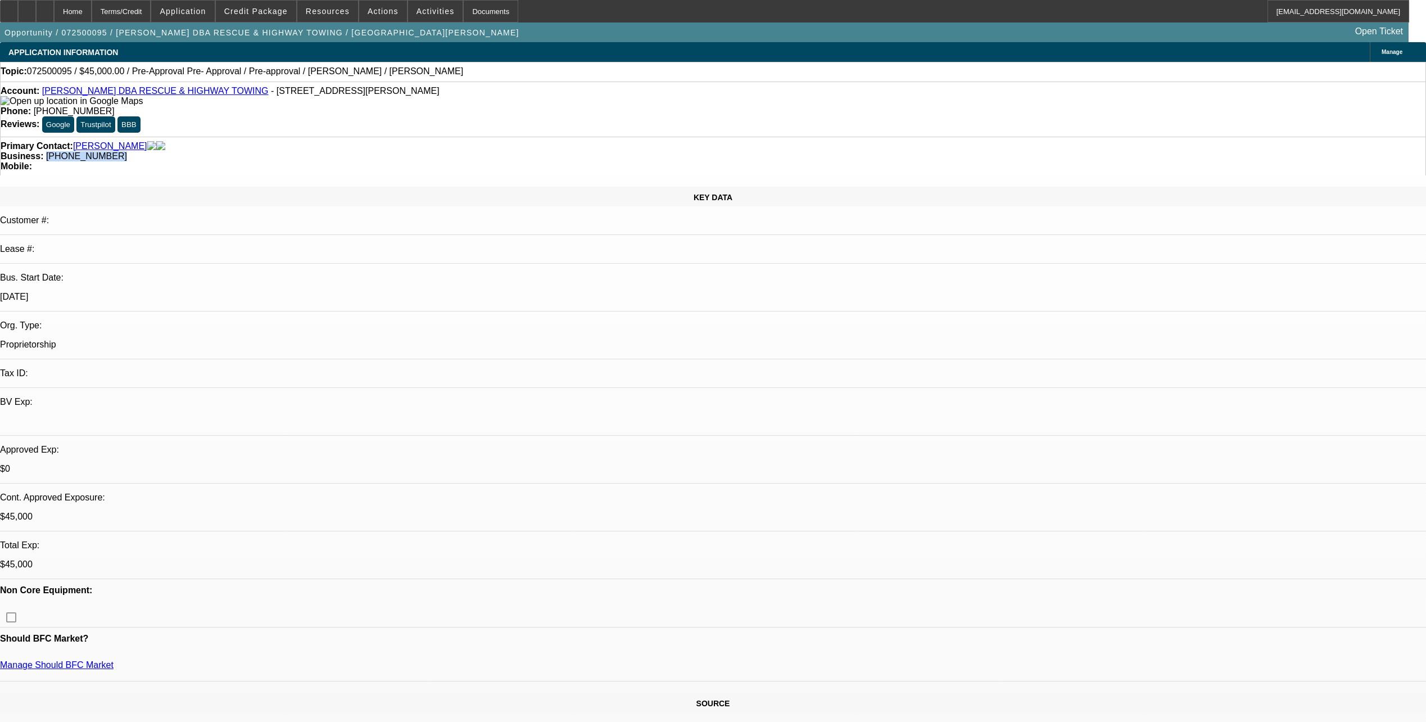
copy span "[PHONE_NUMBER]"
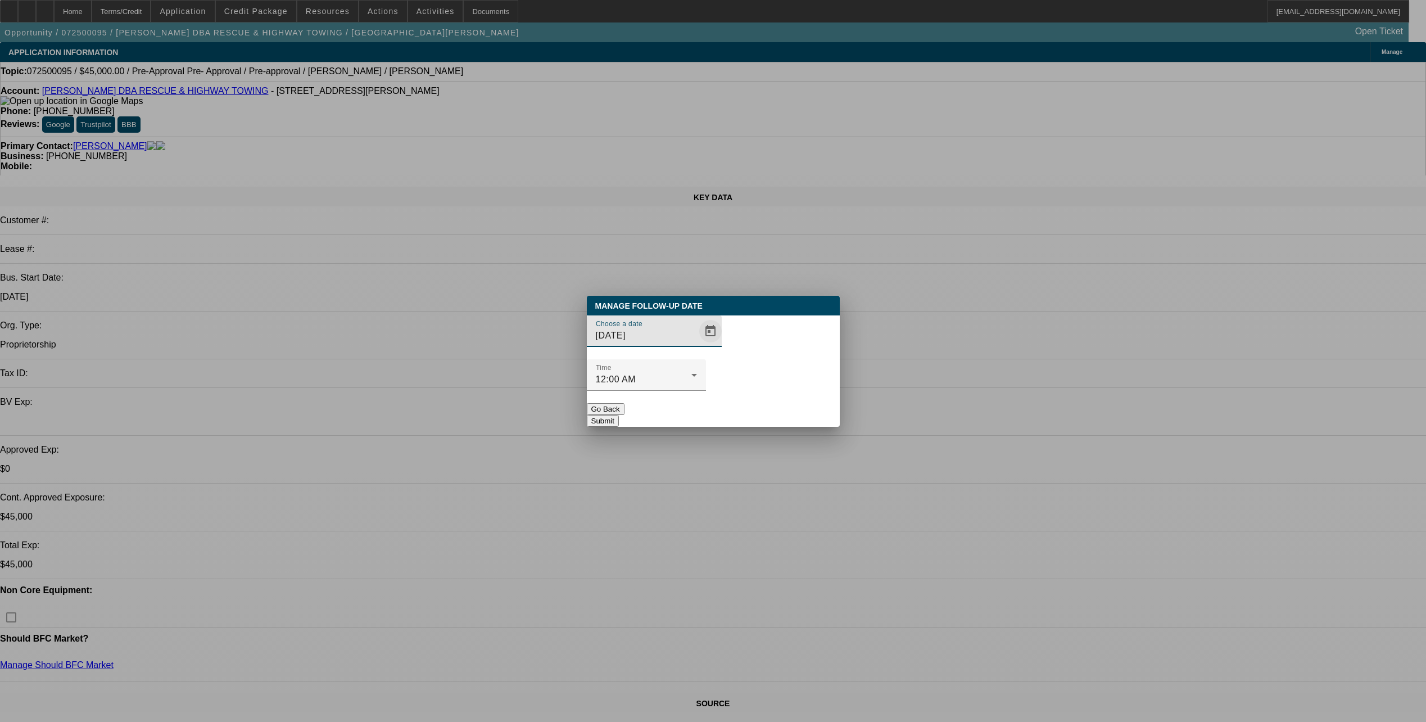
click at [697, 345] on span "Open calendar" at bounding box center [710, 331] width 27 height 27
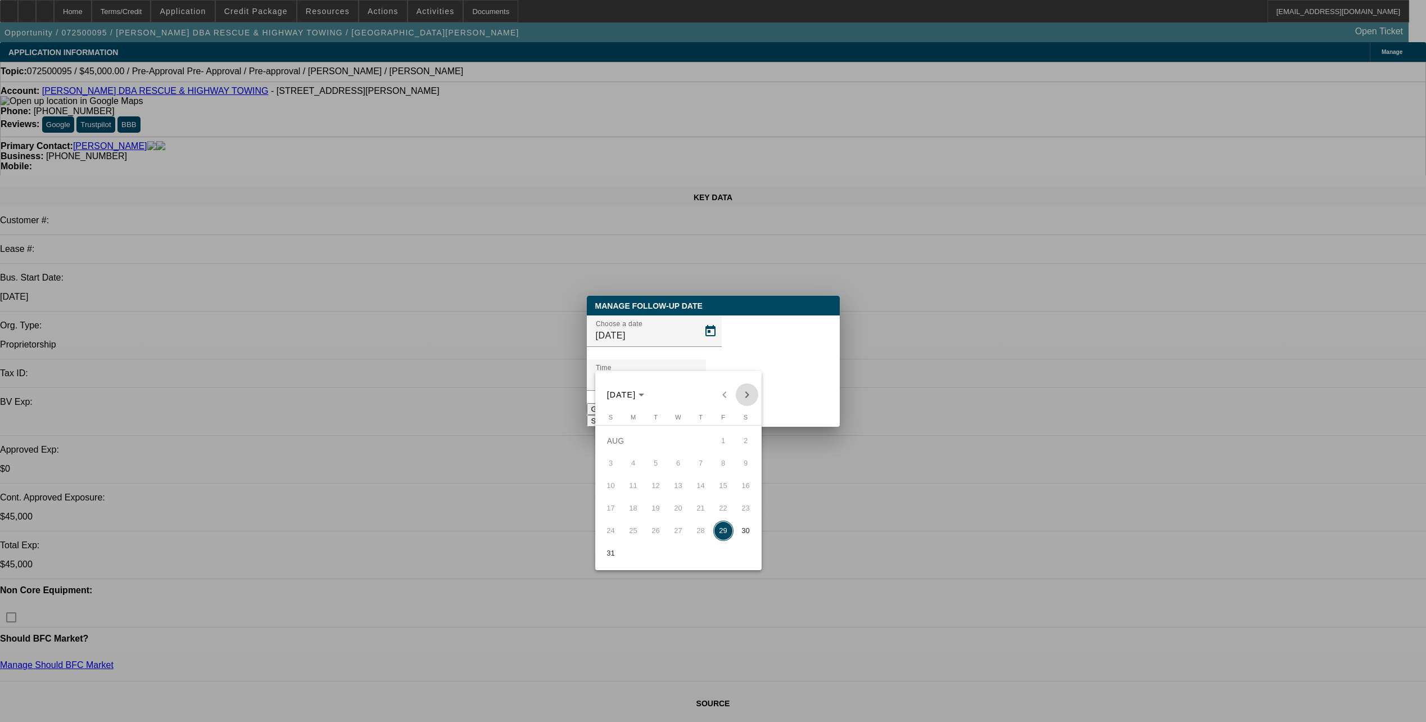
click at [741, 386] on button "Next month" at bounding box center [747, 394] width 22 height 22
click at [707, 468] on span "4" at bounding box center [701, 463] width 20 height 20
type input "9/4/2025"
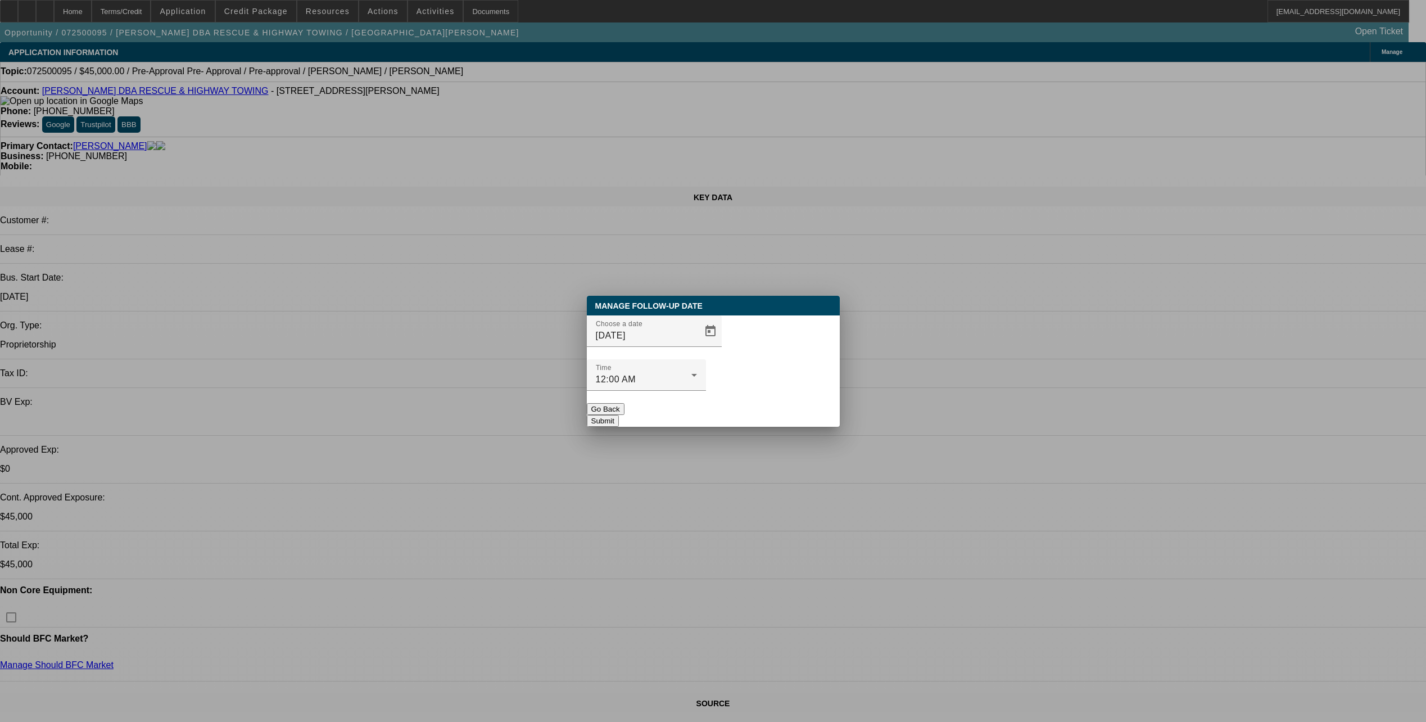
click at [619, 415] on button "Submit" at bounding box center [603, 421] width 32 height 12
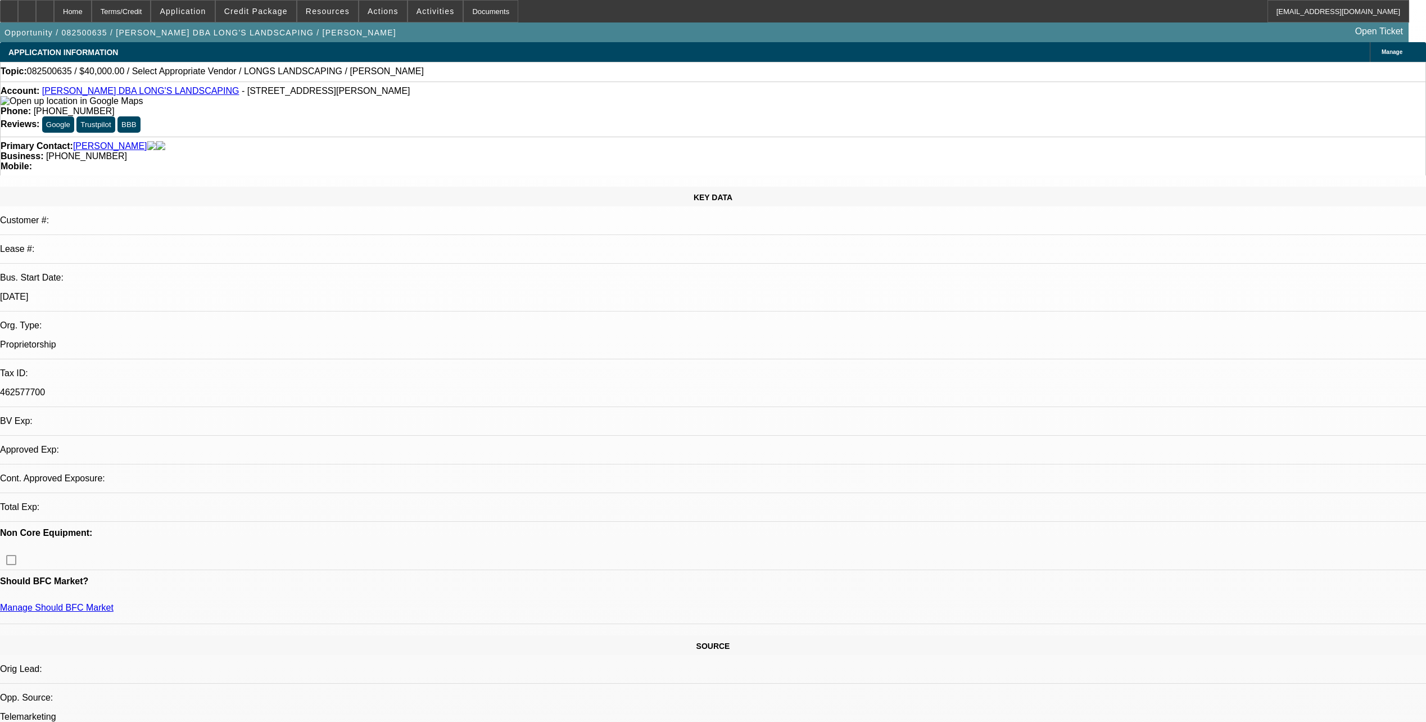
select select "0"
select select "2"
select select "0.1"
select select "4"
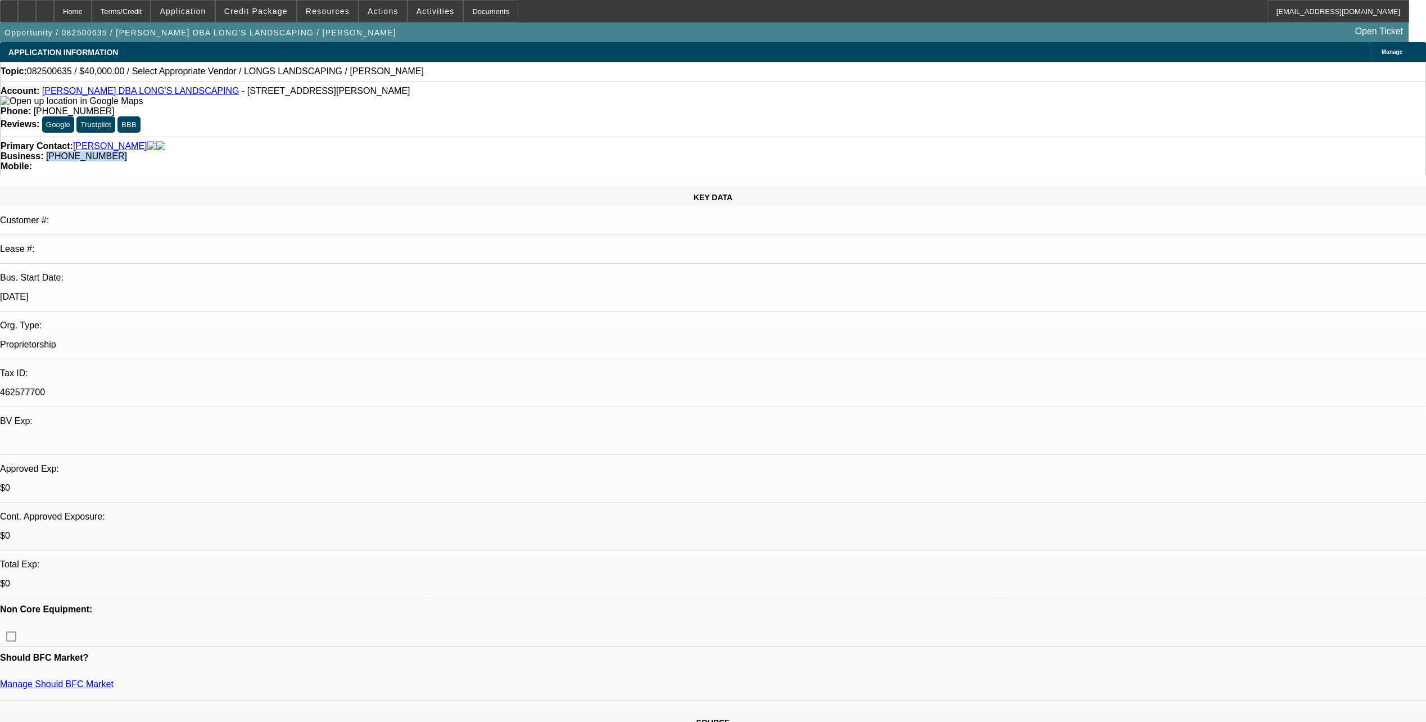
drag, startPoint x: 579, startPoint y: 123, endPoint x: 522, endPoint y: 133, distance: 58.3
click at [522, 137] on div "Primary Contact: [PERSON_NAME] Business: [PHONE_NUMBER] Mobile:" at bounding box center [713, 156] width 1426 height 39
copy span "[PHONE_NUMBER]"
drag, startPoint x: 475, startPoint y: 148, endPoint x: 375, endPoint y: 141, distance: 99.8
click at [474, 712] on div "SOURCE" at bounding box center [713, 722] width 1426 height 20
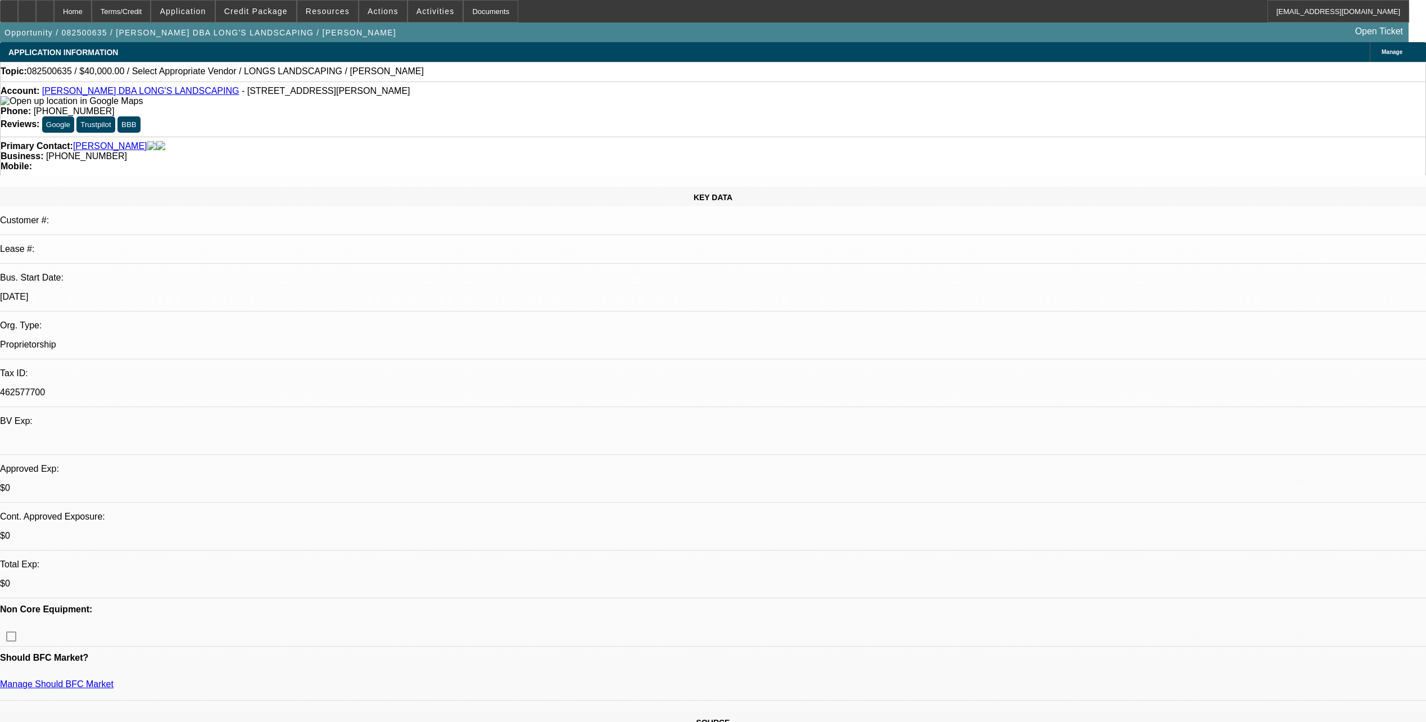
click at [120, 96] on link "[PERSON_NAME] DBA LONG'S LANDSCAPING" at bounding box center [140, 91] width 197 height 10
drag, startPoint x: 572, startPoint y: 135, endPoint x: 520, endPoint y: 133, distance: 52.3
click at [520, 137] on div "Primary Contact: [PERSON_NAME] Business: [PHONE_NUMBER] Mobile:" at bounding box center [713, 156] width 1426 height 39
copy span "[PHONE_NUMBER]"
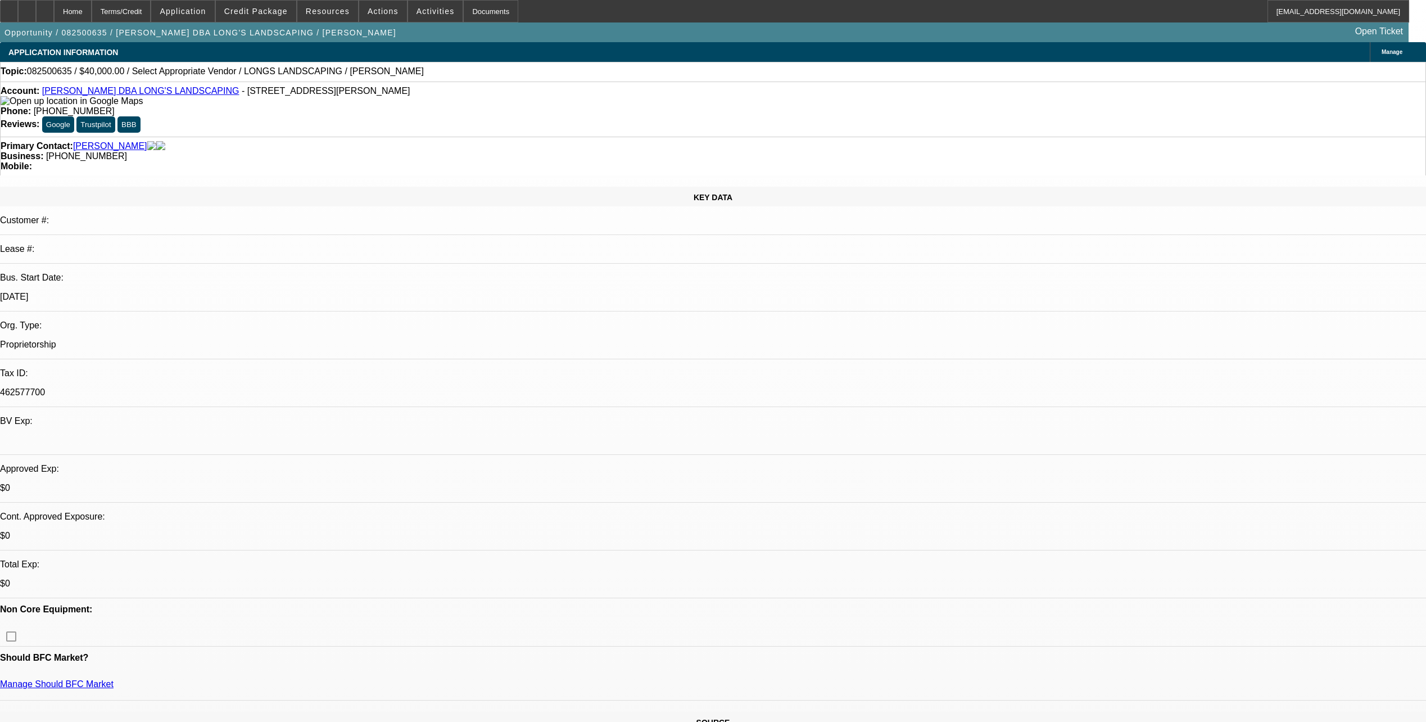
radio input "true"
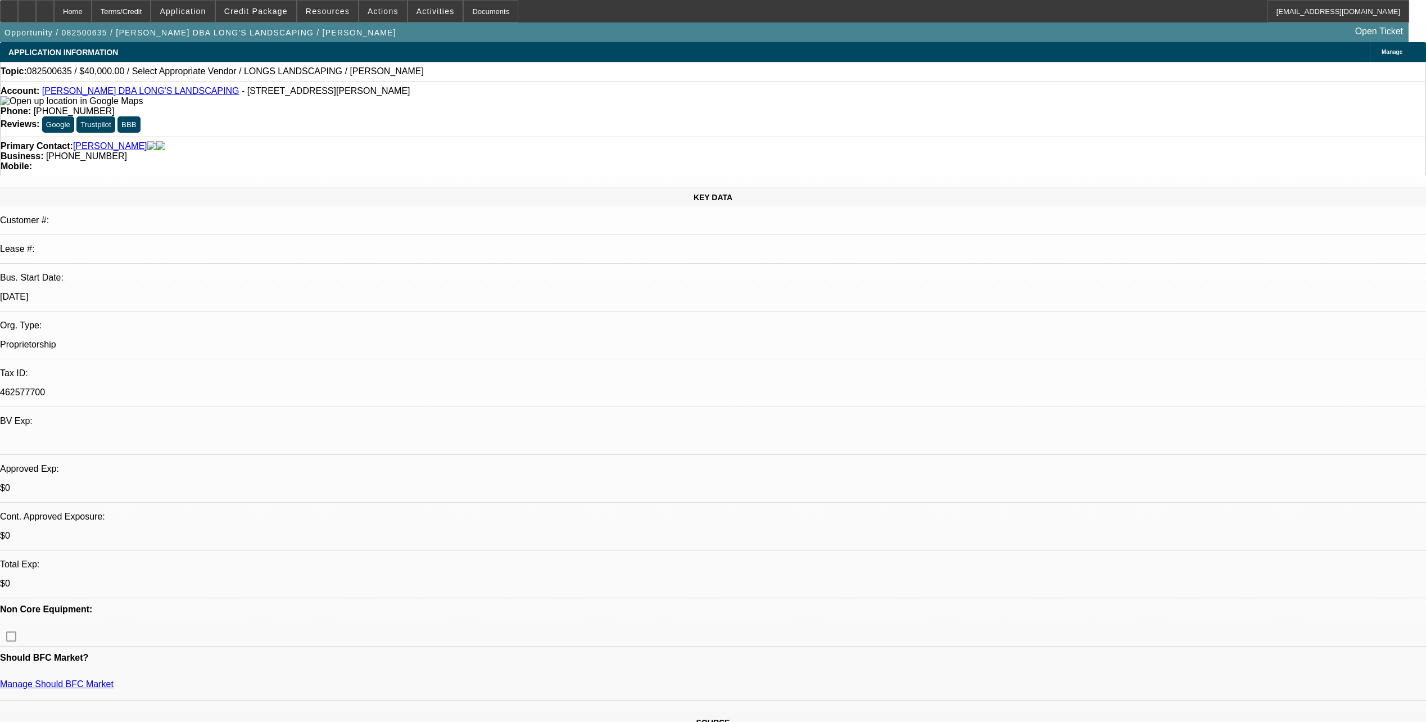
type textarea "said he's been super busy never looked at the app, no luck finding a truck eith…"
radio input "true"
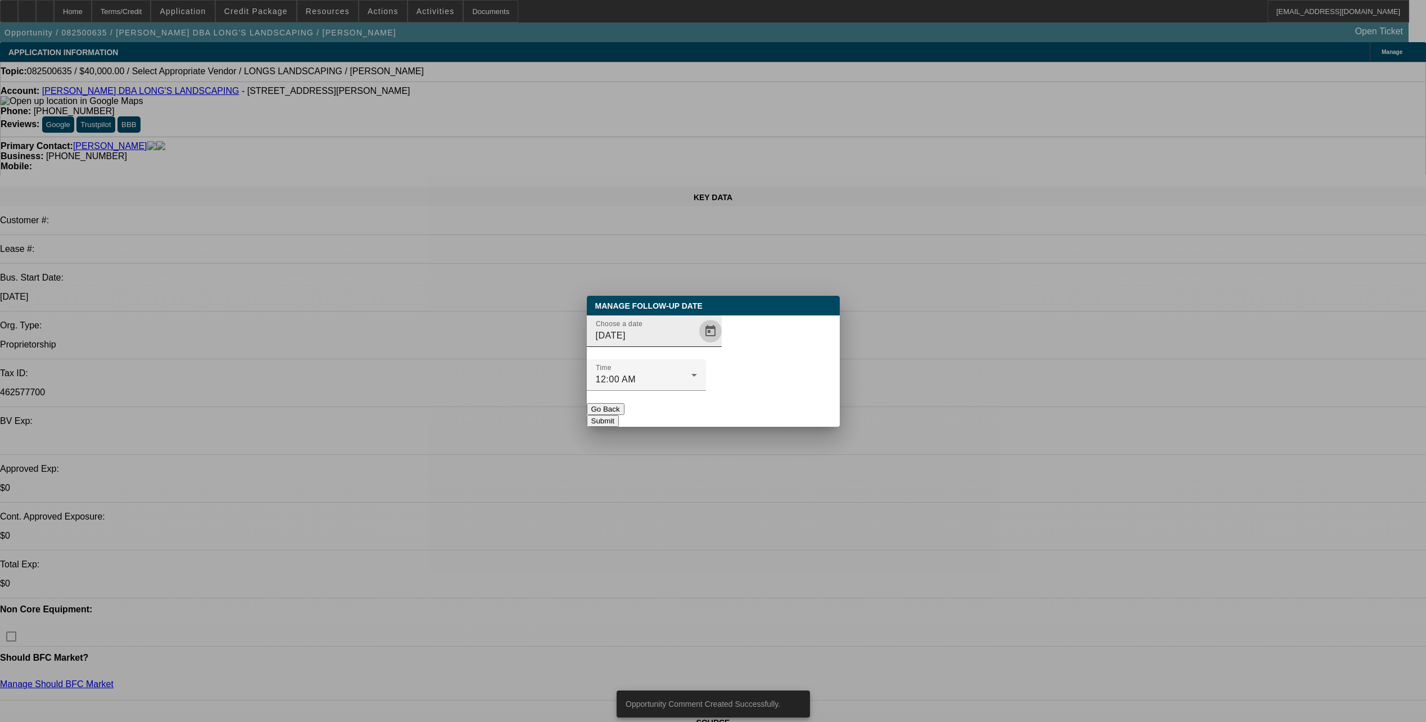
click at [698, 345] on span "Open calendar" at bounding box center [710, 331] width 27 height 27
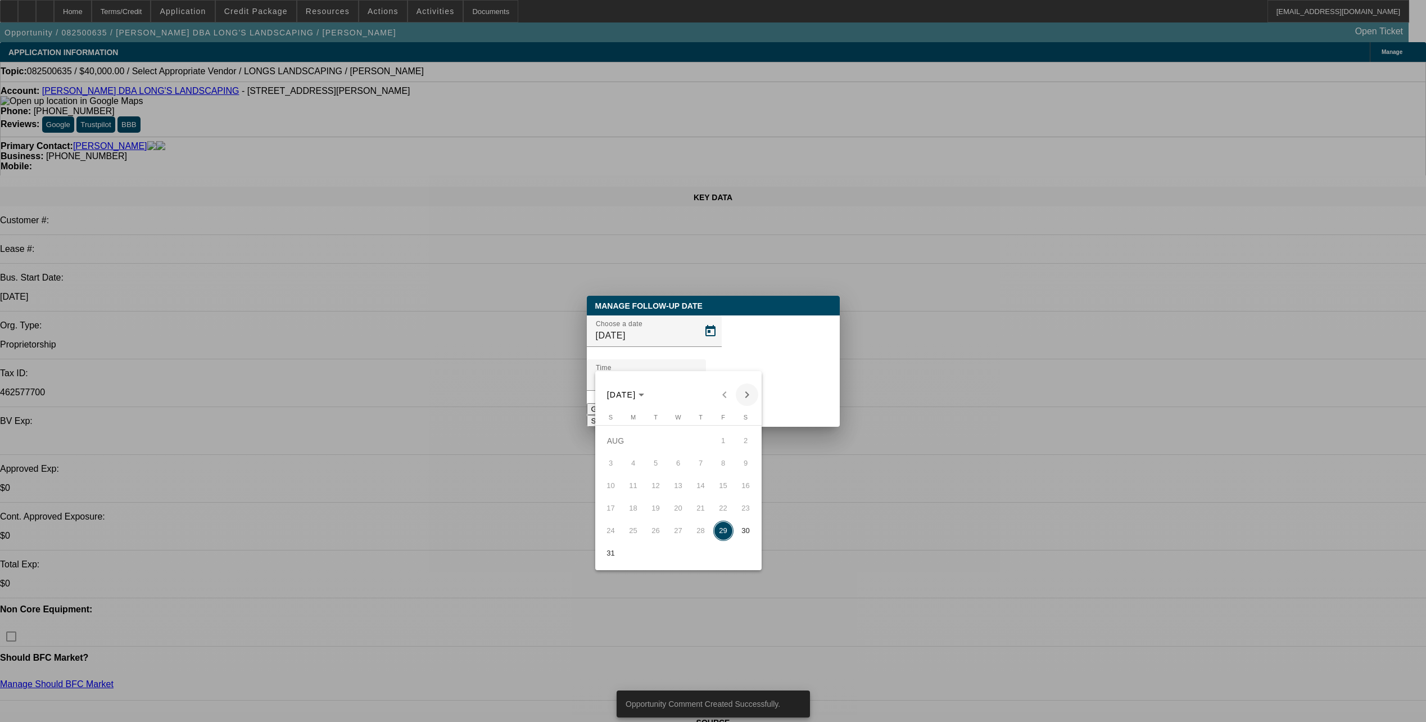
click at [752, 397] on span "Next month" at bounding box center [747, 394] width 22 height 22
click at [678, 467] on span "3" at bounding box center [678, 463] width 20 height 20
type input "[DATE]"
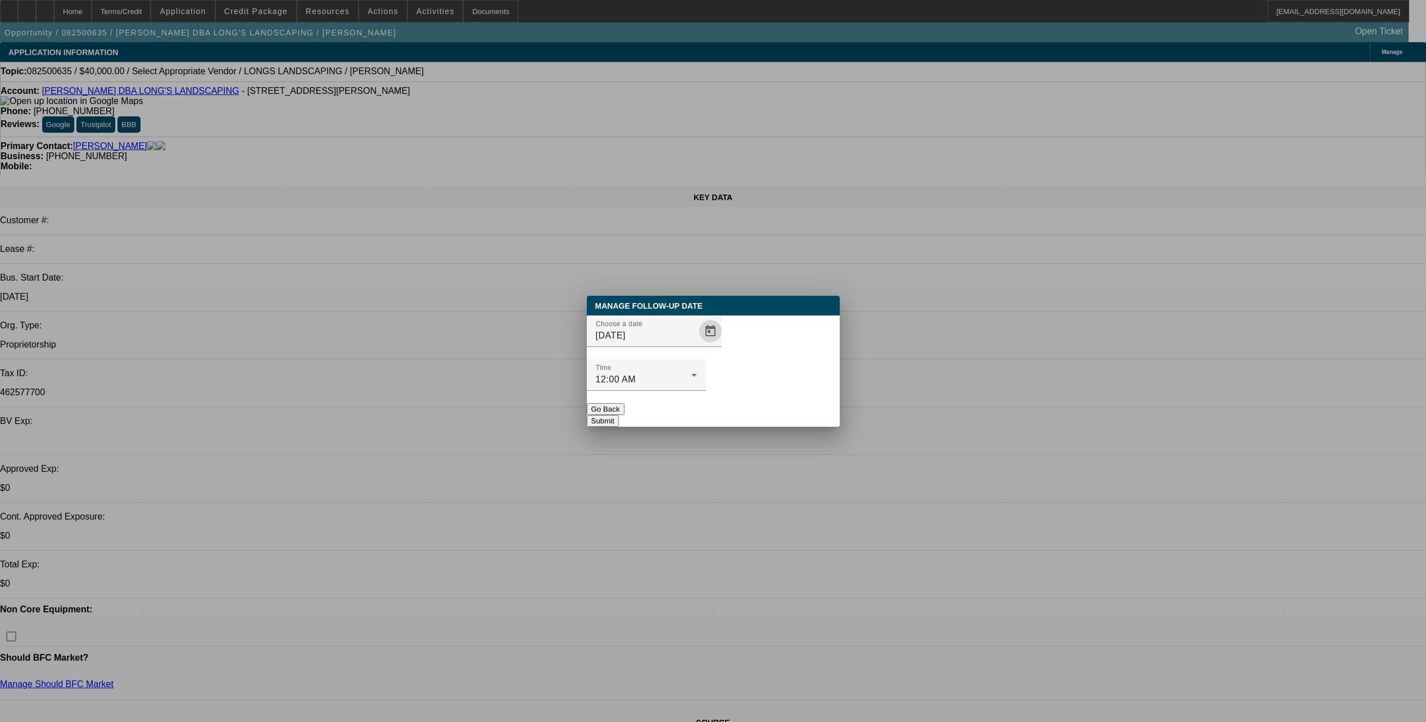
click at [619, 415] on button "Submit" at bounding box center [603, 421] width 32 height 12
